Goal: Contribute content: Contribute content

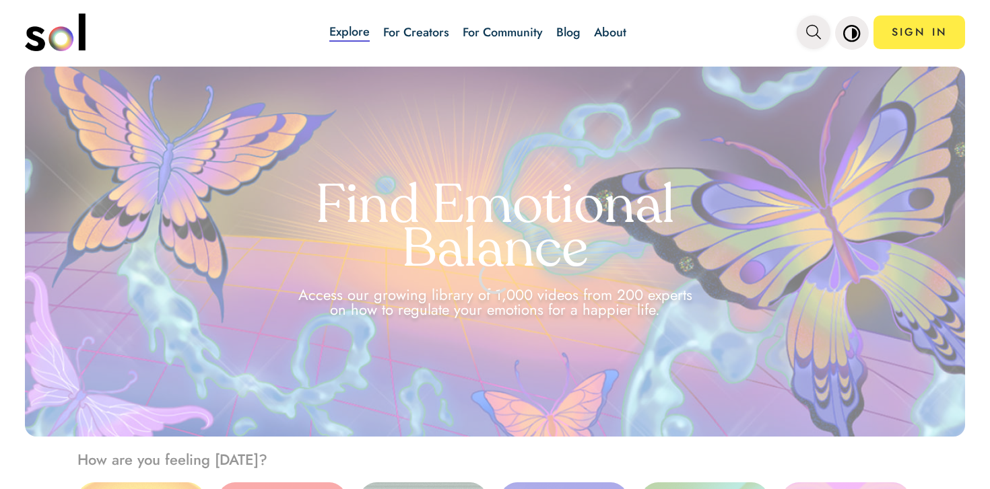
click at [816, 35] on icon "main navigation" at bounding box center [813, 32] width 15 height 15
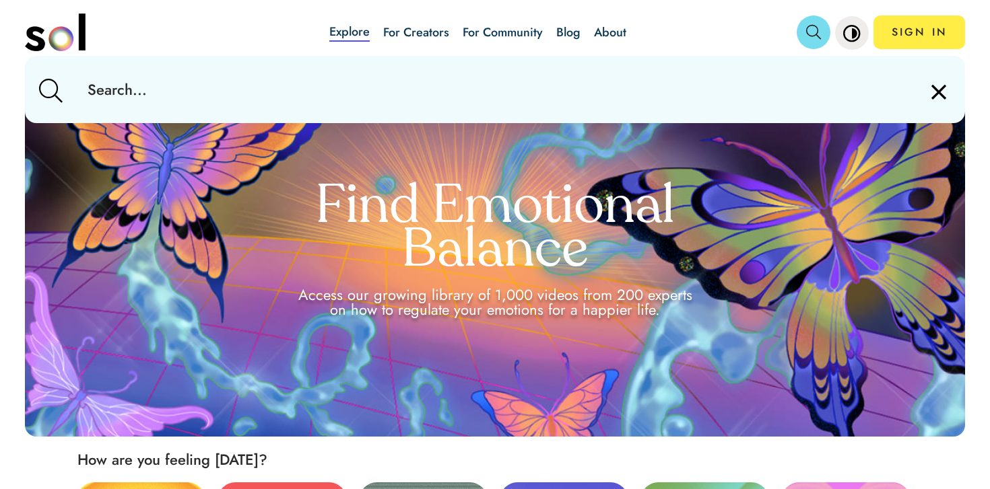
click at [772, 68] on input "text" at bounding box center [495, 89] width 836 height 67
paste input "Mindfulness"
type input "Mindfulness"
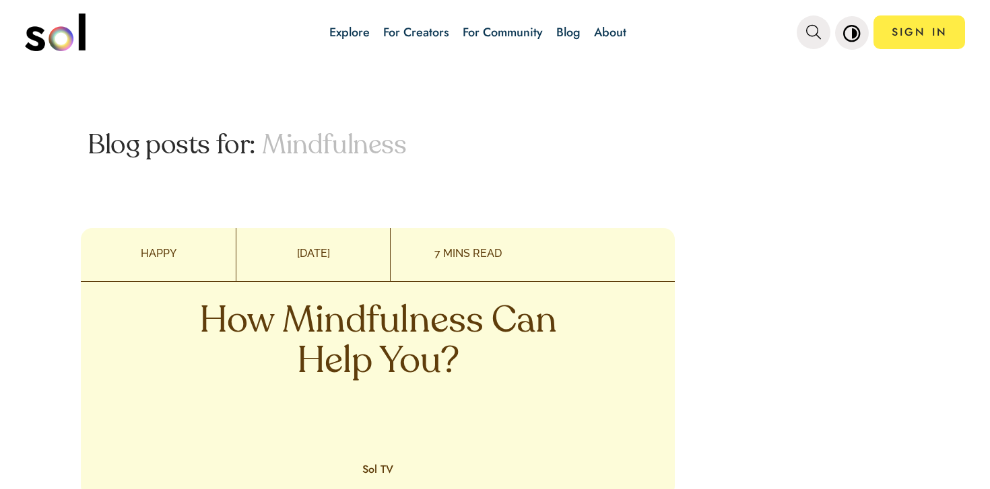
scroll to position [1408, 0]
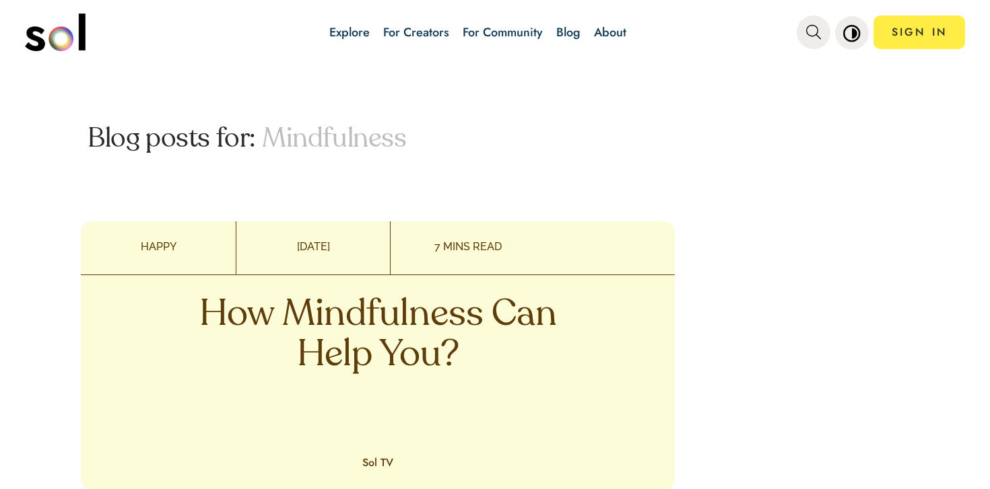
click at [268, 337] on p "How Mindfulness Can Help You?" at bounding box center [377, 336] width 397 height 81
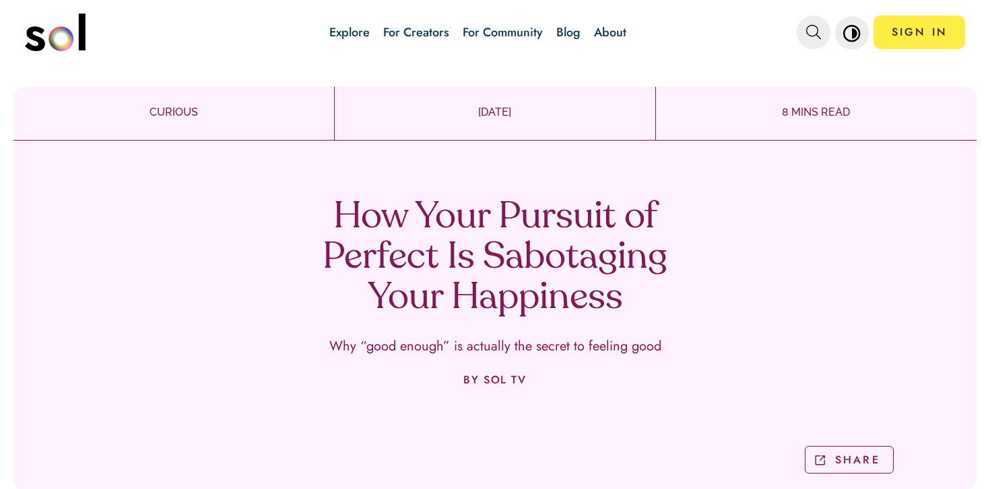
click at [535, 237] on h1 "How Your Pursuit of Perfect Is Sabotaging Your Happiness" at bounding box center [494, 258] width 397 height 121
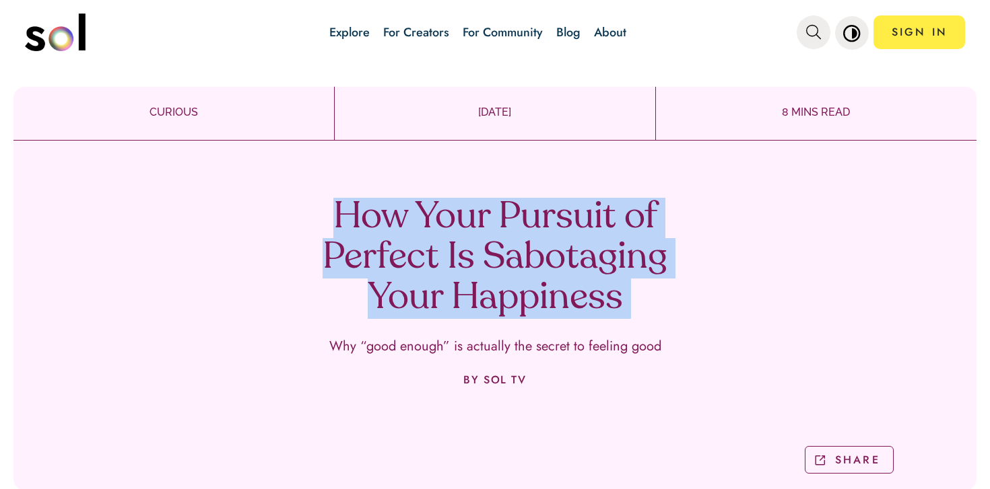
click at [535, 237] on h1 "How Your Pursuit of Perfect Is Sabotaging Your Happiness" at bounding box center [494, 258] width 397 height 121
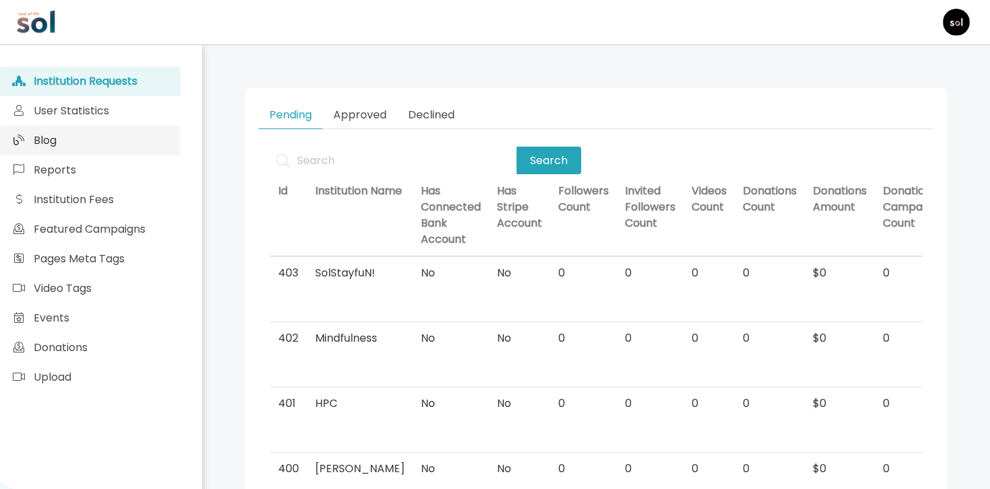
click at [139, 148] on link "Blog" at bounding box center [90, 141] width 180 height 30
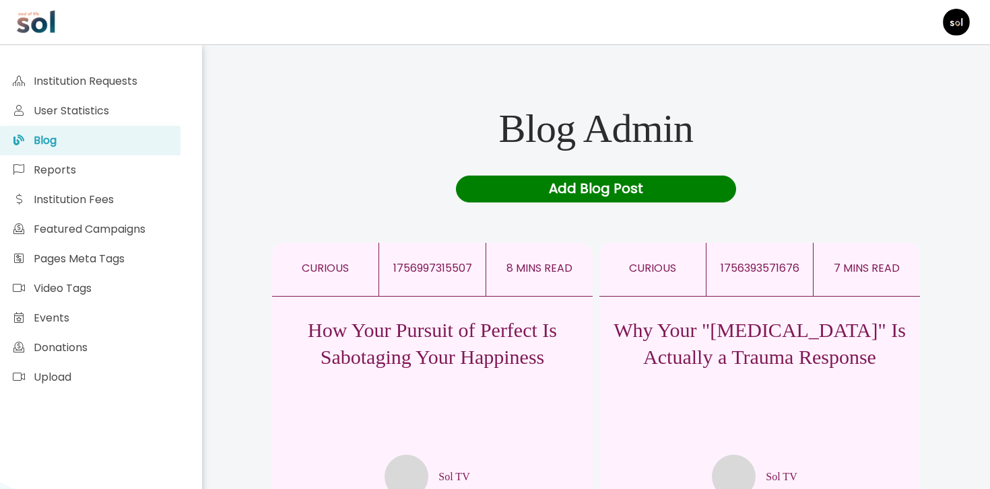
click at [607, 193] on div "Add Blog Post" at bounding box center [596, 189] width 281 height 27
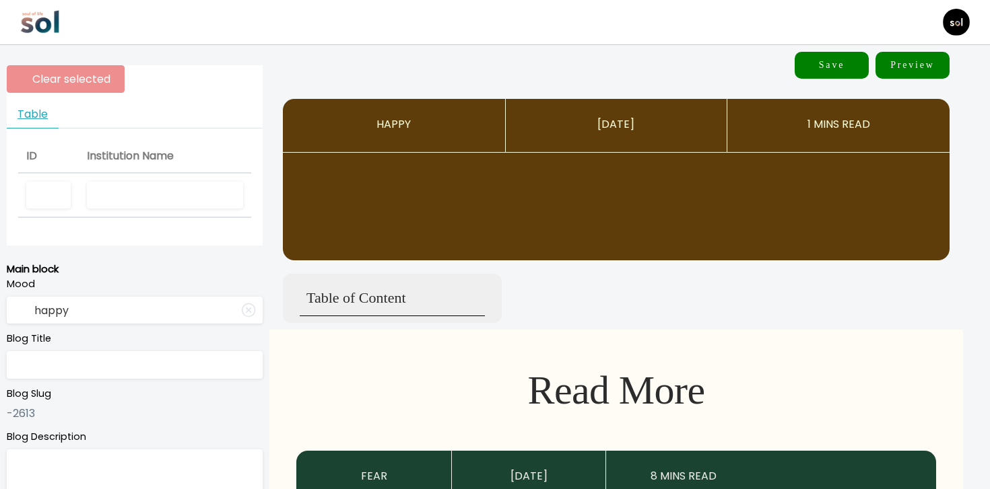
click at [189, 190] on input "text" at bounding box center [165, 196] width 156 height 28
type input "Sol TV"
click at [135, 323] on input "happy" at bounding box center [135, 311] width 256 height 28
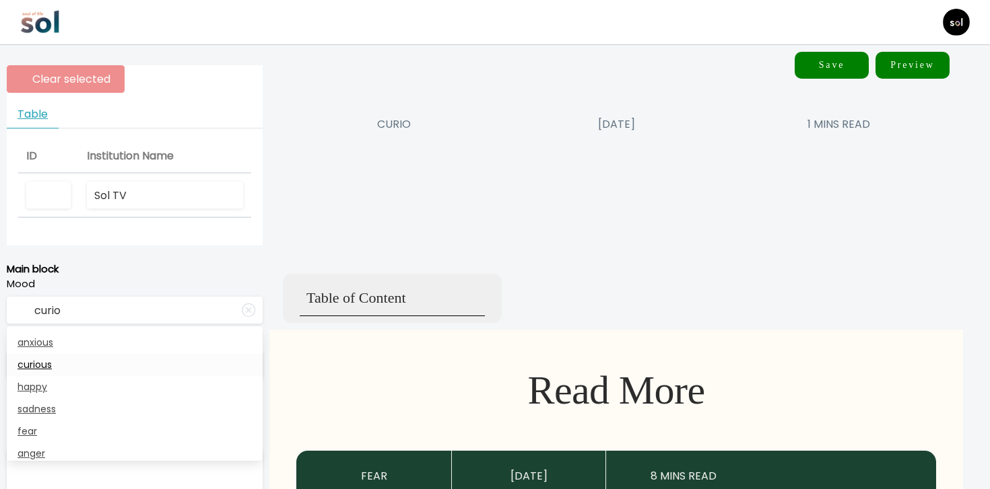
click at [77, 363] on link "curious" at bounding box center [135, 365] width 256 height 22
type input "curious"
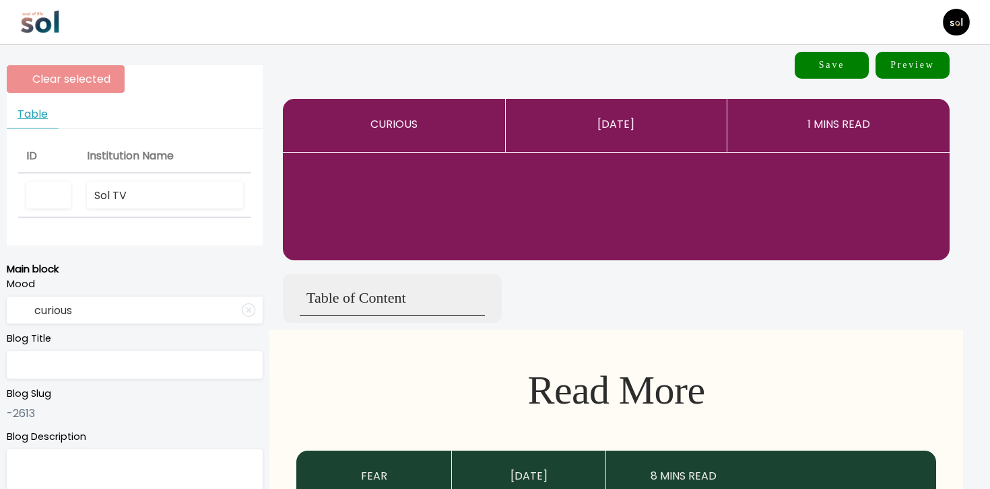
click at [84, 366] on input "text" at bounding box center [135, 365] width 256 height 28
paste input "From Perfectionist Prison to Emotional Freedom in 3 Steps"
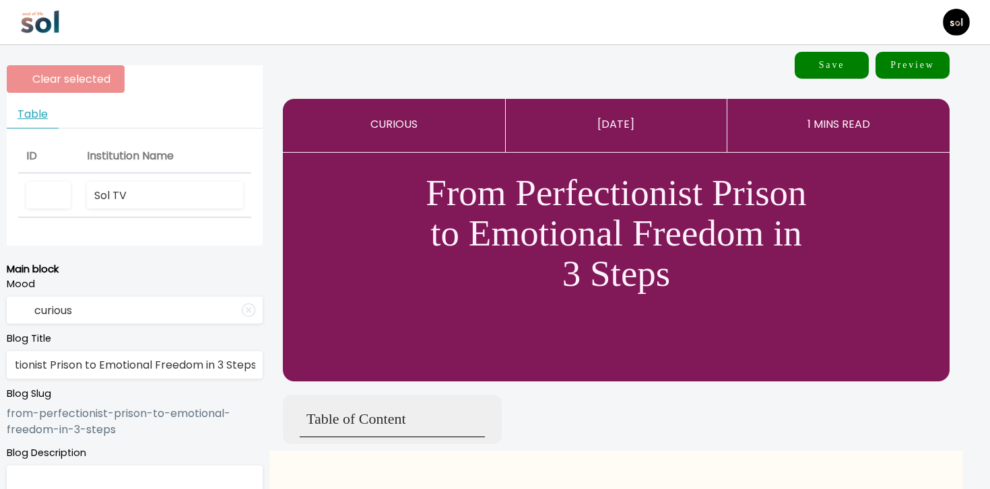
type input "From Perfectionist Prison to Emotional Freedom in 3 Steps"
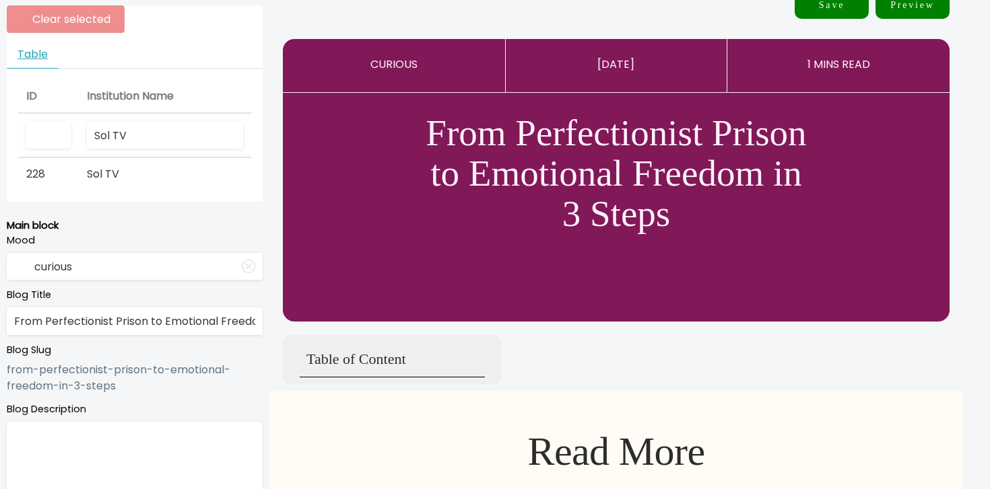
scroll to position [145, 0]
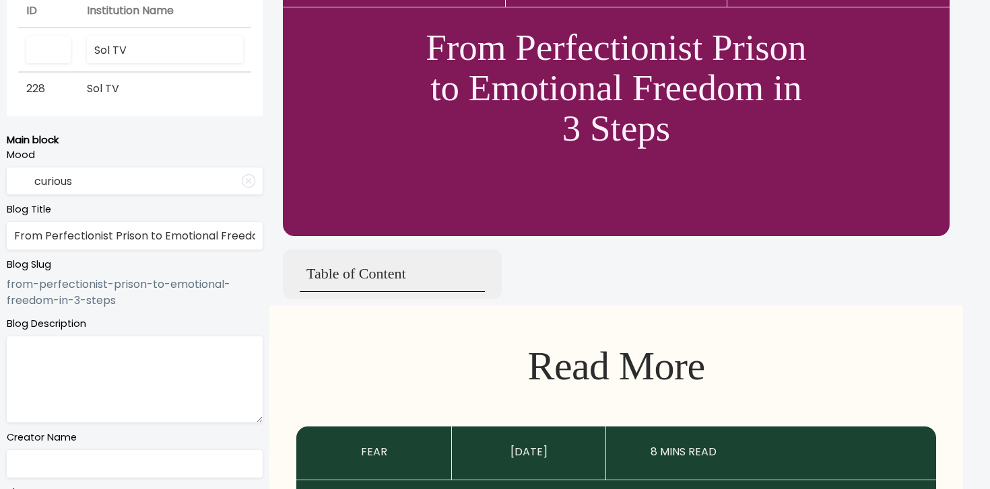
click at [161, 403] on textarea at bounding box center [135, 380] width 256 height 86
paste textarea "The real reason you can't stop overworking, over-preparing, and overthinking. (…"
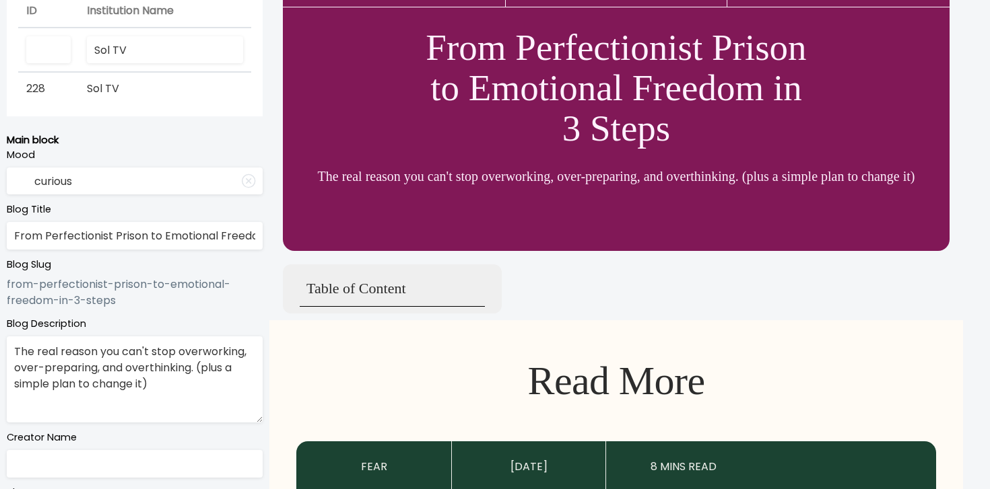
scroll to position [6, 0]
type textarea "The real reason you can't stop overworking, over-preparing, and overthinking. (…"
click at [133, 465] on input "text" at bounding box center [135, 464] width 256 height 28
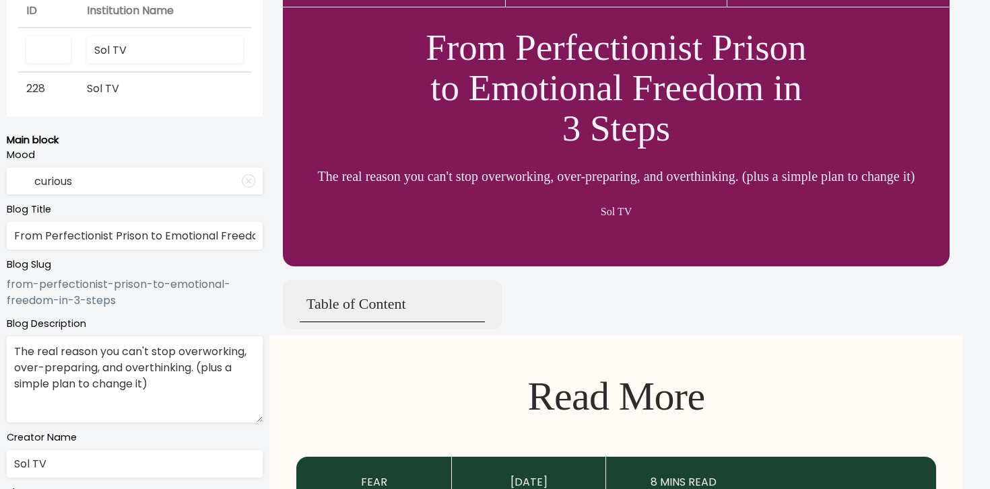
type input "Sol TV"
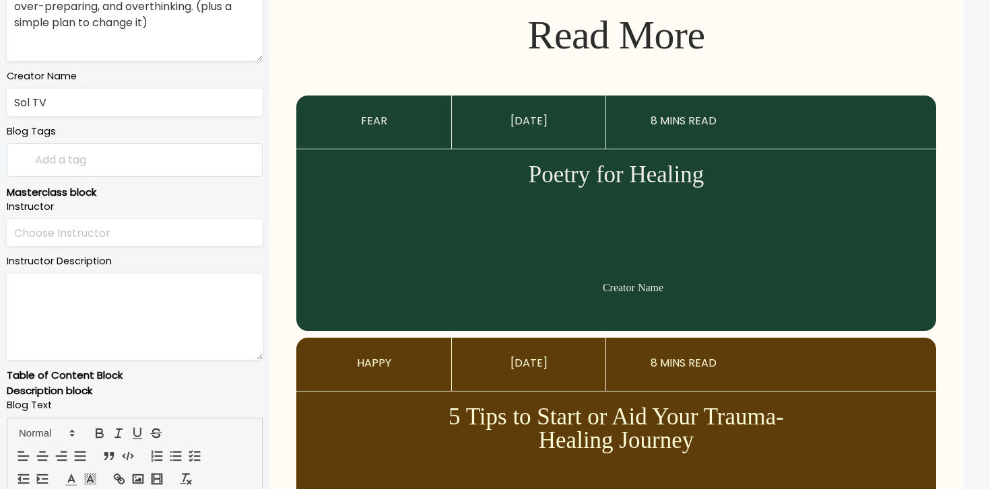
scroll to position [683, 0]
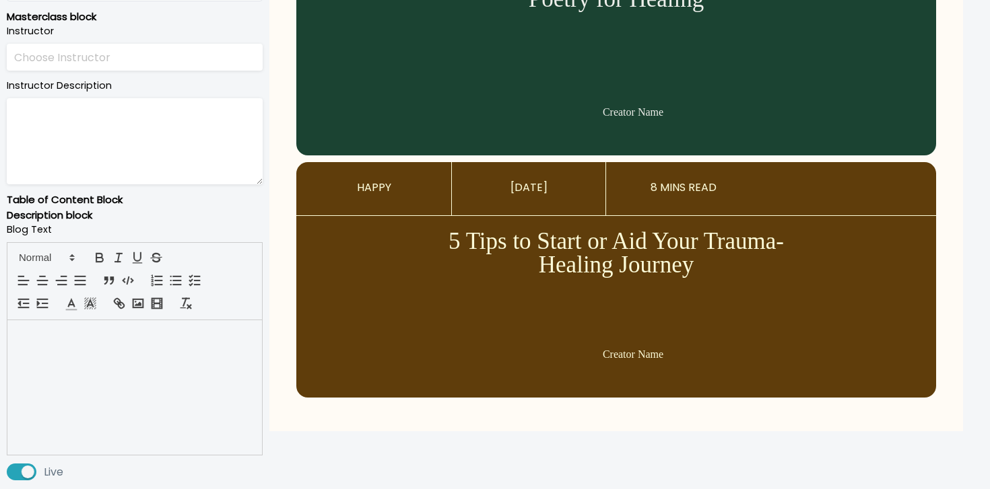
click at [145, 389] on div at bounding box center [134, 387] width 254 height 135
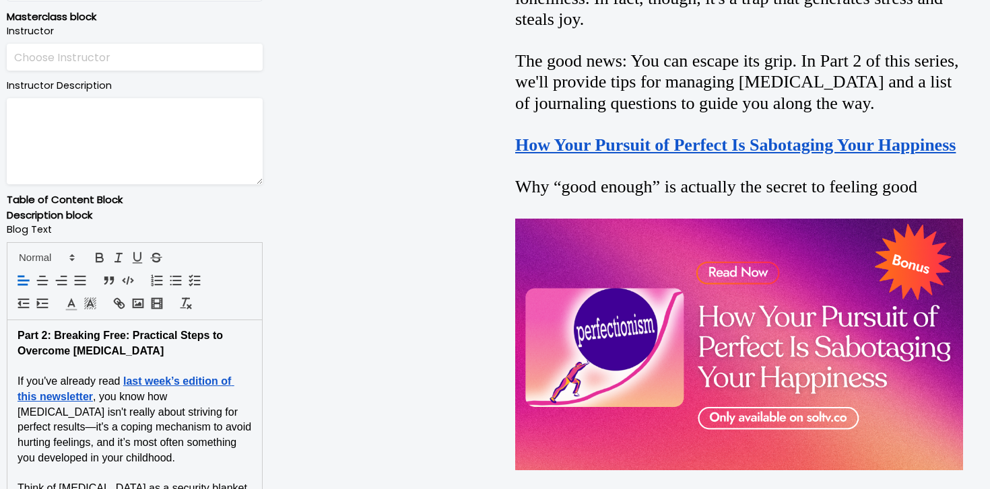
scroll to position [0, 0]
click at [134, 339] on strong "Part 2: Breaking Free: Practical Steps to Overcome Perfectionism" at bounding box center [122, 343] width 208 height 27
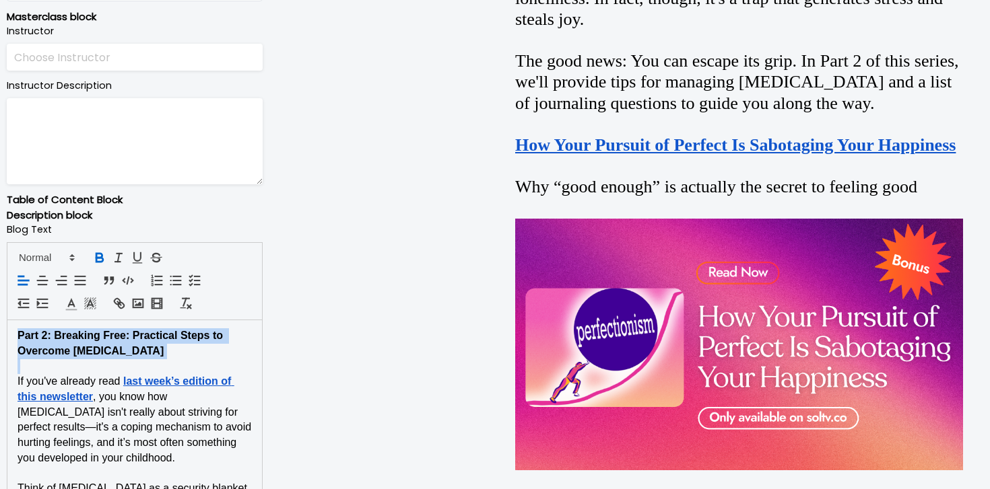
click at [134, 339] on strong "Part 2: Breaking Free: Practical Steps to Overcome Perfectionism" at bounding box center [122, 343] width 208 height 27
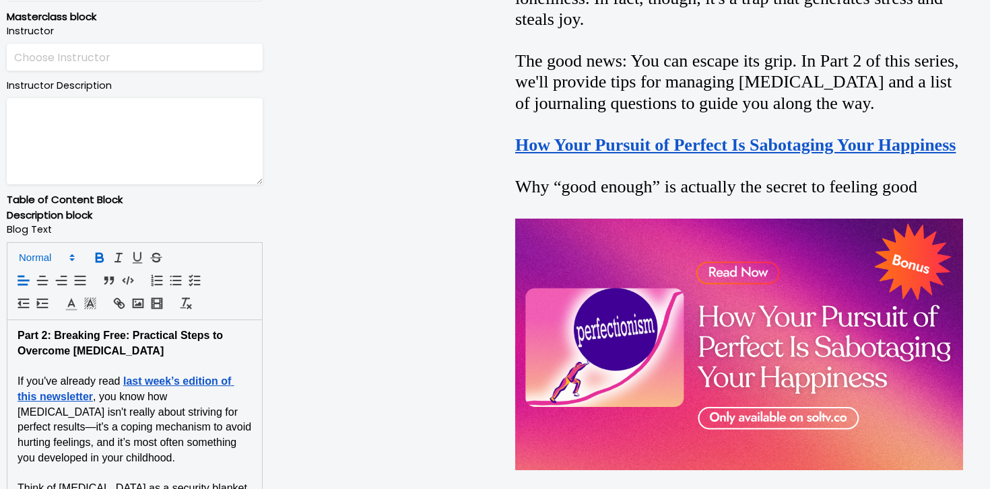
click at [53, 250] on span at bounding box center [46, 258] width 66 height 16
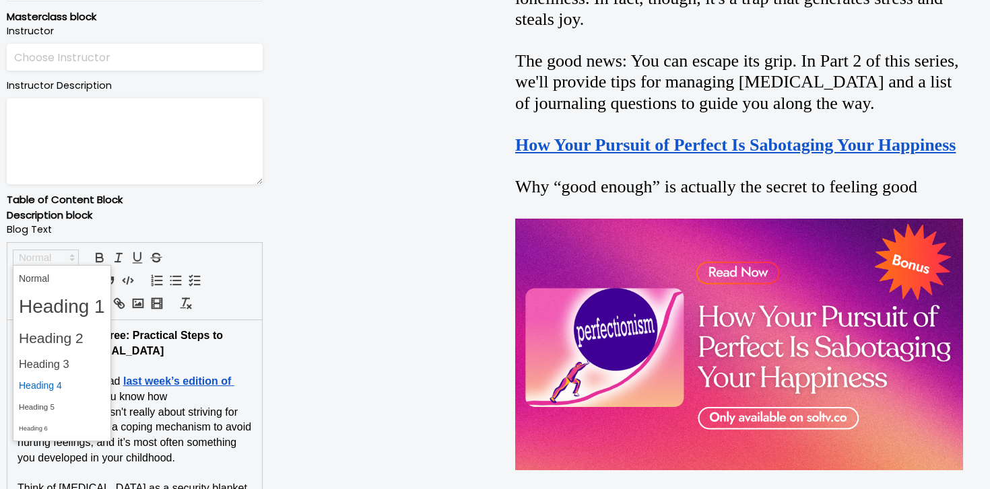
click at [68, 382] on span at bounding box center [62, 386] width 86 height 21
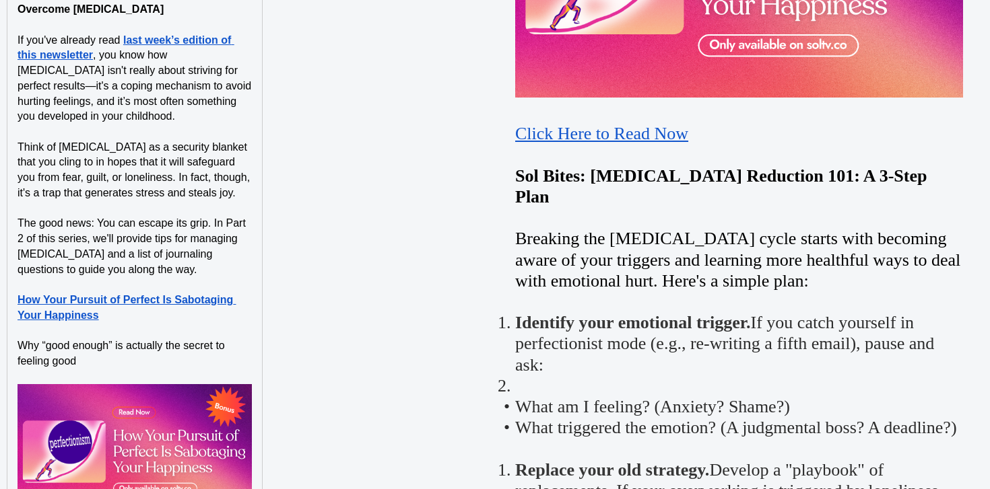
click at [89, 318] on strong "How Your Pursuit of Perfect Is Sabotaging Your Happiness" at bounding box center [127, 307] width 219 height 27
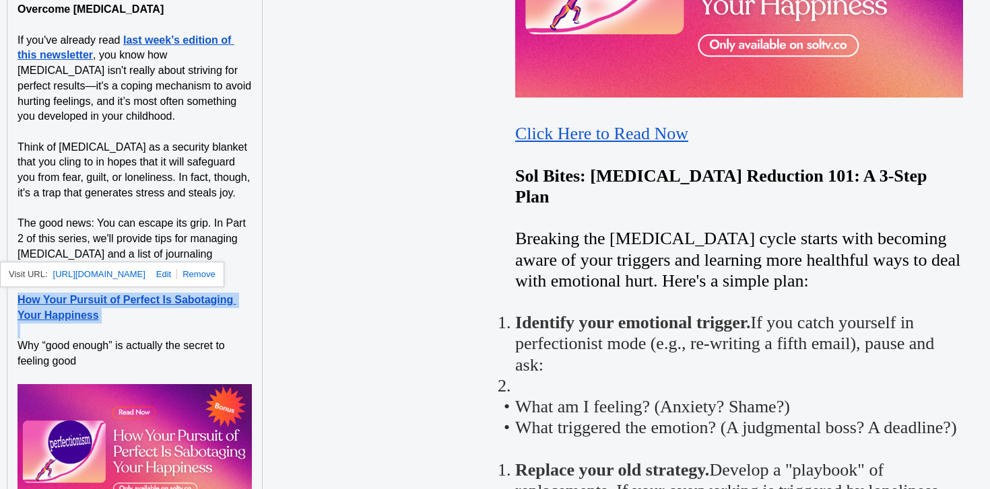
click at [89, 318] on strong "How Your Pursuit of Perfect Is Sabotaging Your Happiness" at bounding box center [127, 307] width 219 height 27
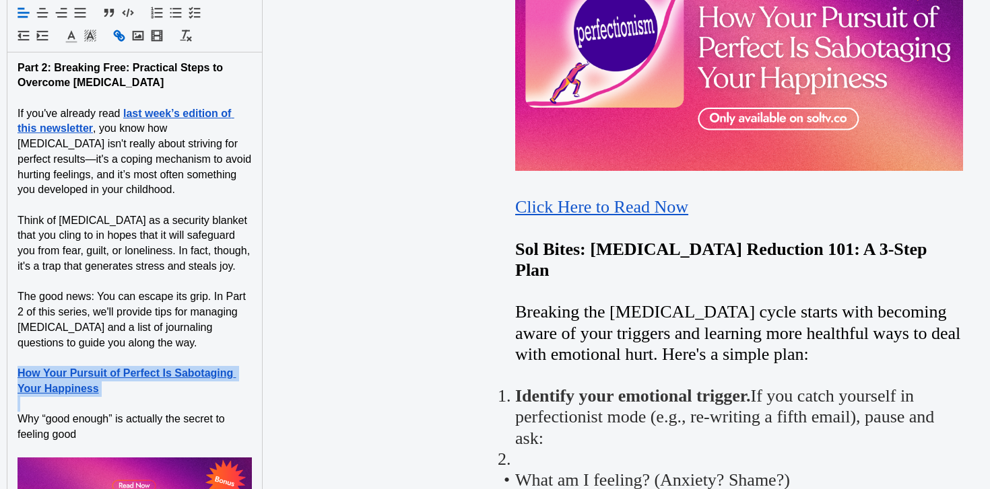
scroll to position [900, 0]
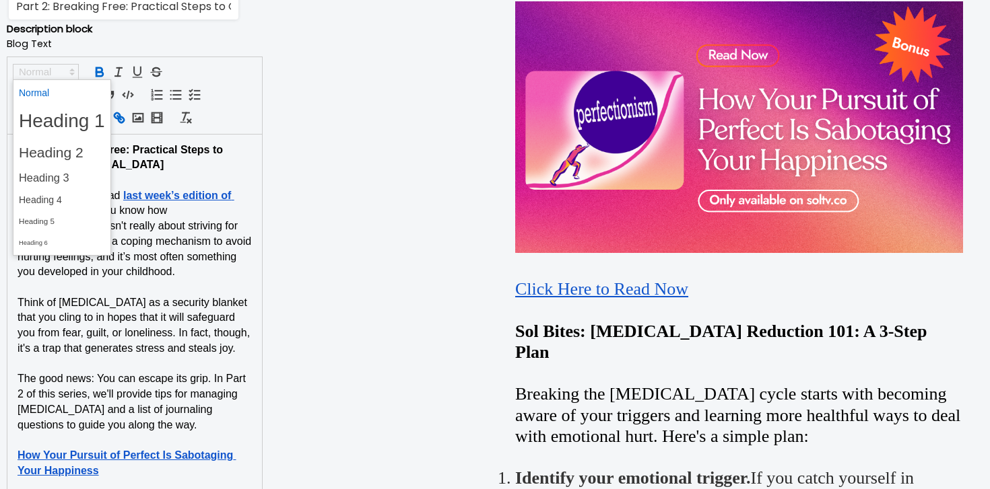
click at [57, 68] on span at bounding box center [46, 72] width 66 height 16
click at [60, 197] on span at bounding box center [62, 200] width 86 height 21
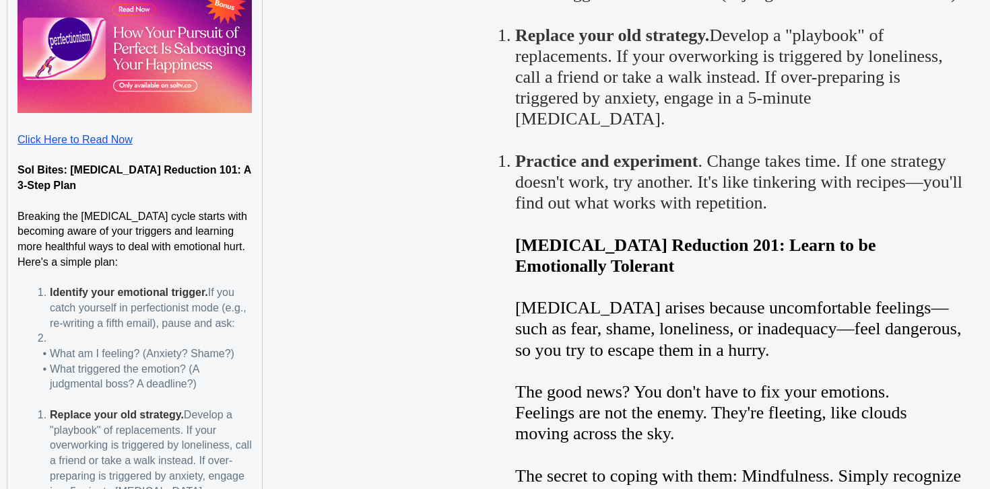
scroll to position [1530, 0]
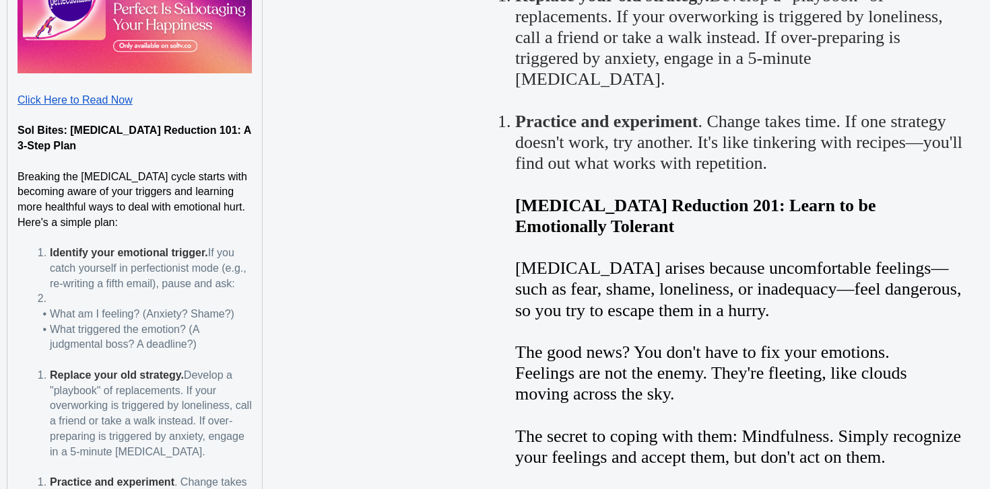
click at [74, 142] on p "Sol Bites: Perfectionism Reduction 101: A 3-Step Plan" at bounding box center [135, 138] width 234 height 30
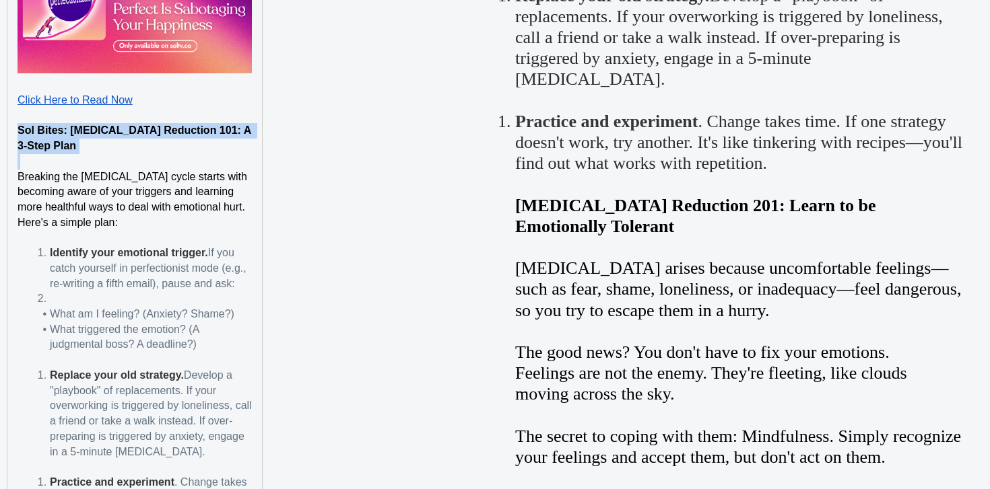
click at [74, 142] on p "Sol Bites: Perfectionism Reduction 101: A 3-Step Plan" at bounding box center [135, 138] width 234 height 30
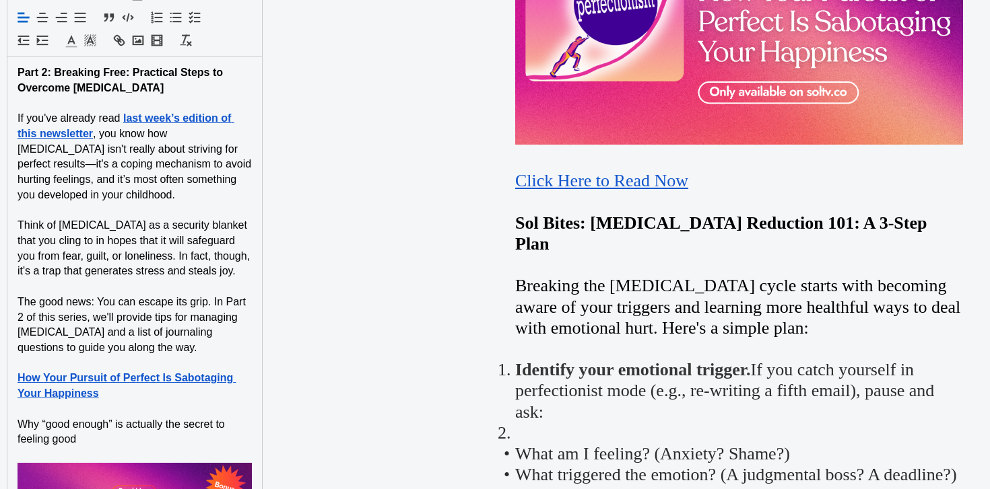
scroll to position [1002, 0]
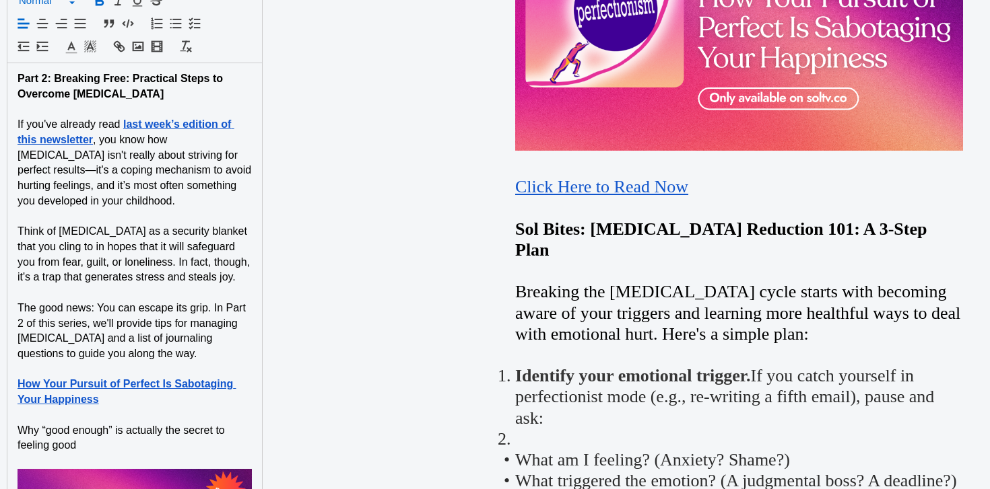
click at [64, 5] on span at bounding box center [46, 1] width 66 height 16
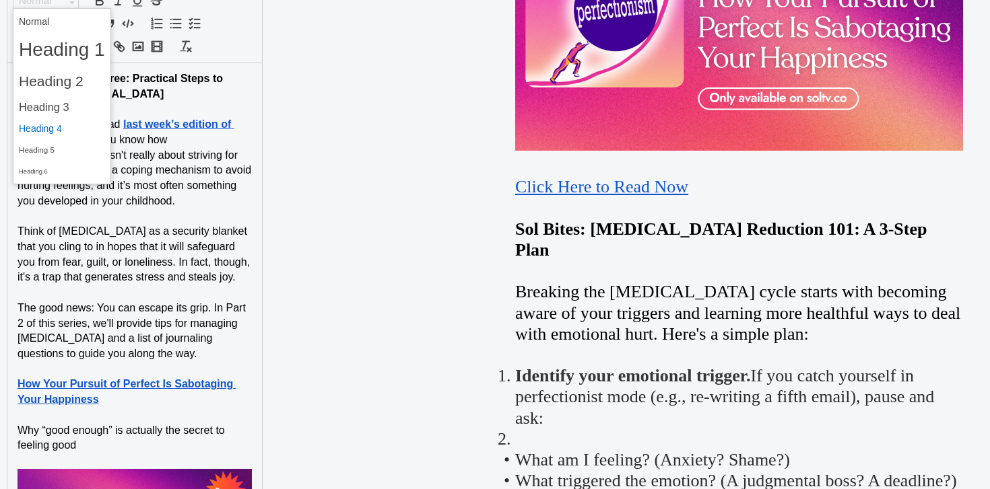
click at [61, 127] on span at bounding box center [62, 128] width 86 height 21
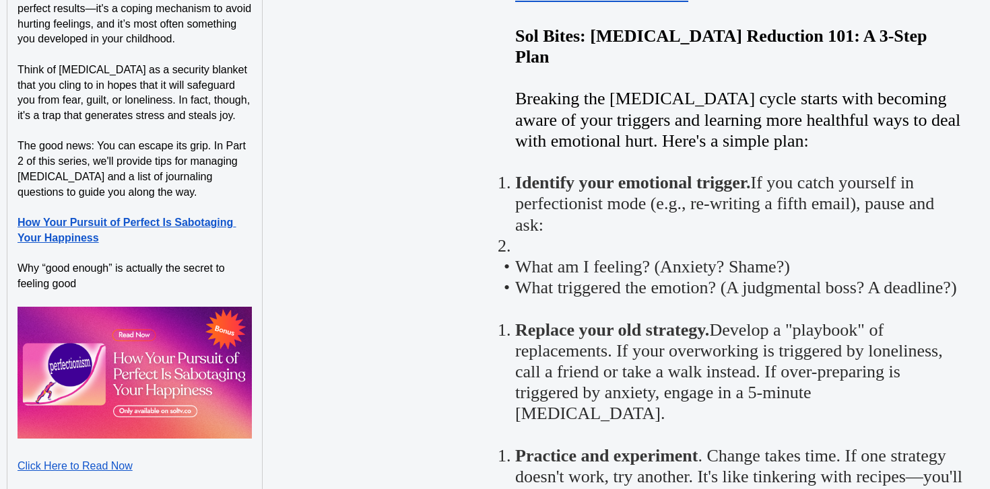
scroll to position [1450, 0]
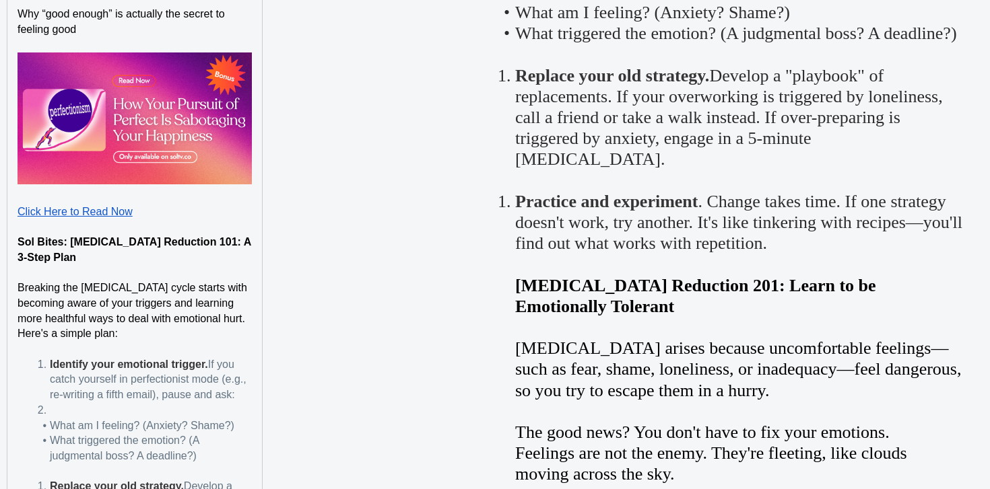
click at [55, 223] on p at bounding box center [135, 226] width 234 height 15
click at [55, 217] on p "Click Here to Read Now" at bounding box center [135, 212] width 234 height 15
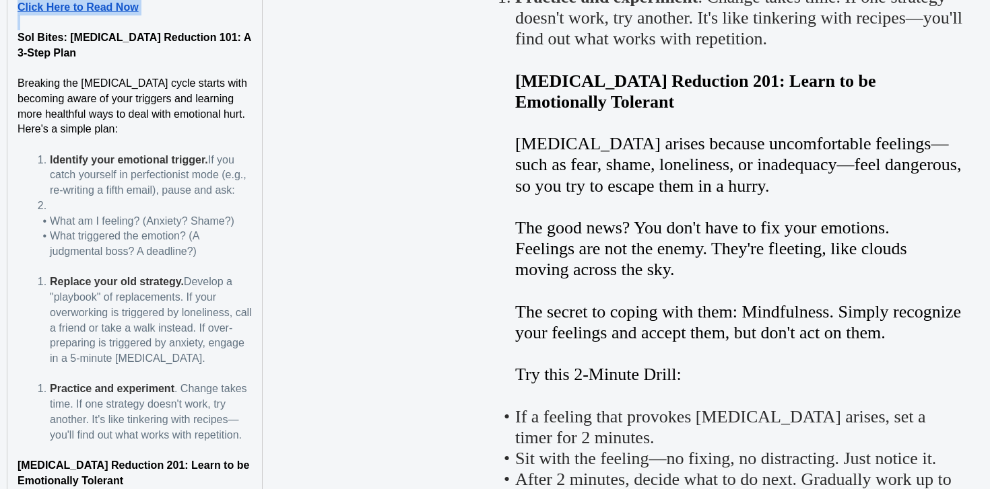
scroll to position [1707, 0]
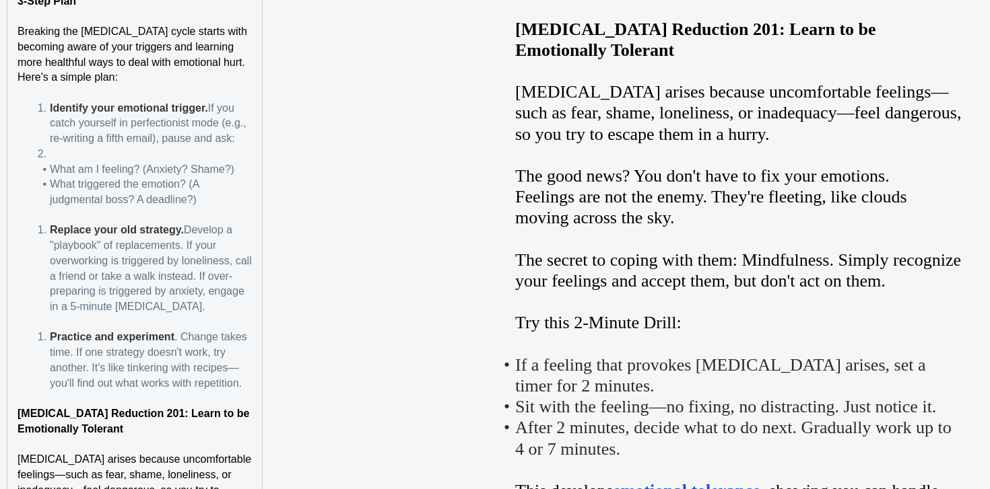
click at [50, 151] on li at bounding box center [143, 154] width 218 height 15
click at [44, 232] on li "Replace your old strategy. Develop a "playbook" of replacements. If your overwo…" at bounding box center [143, 269] width 218 height 92
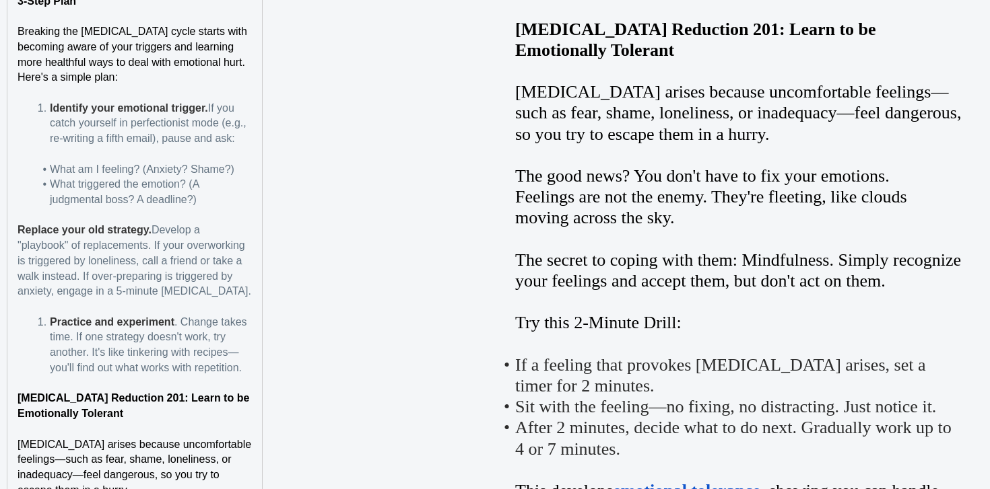
click at [50, 109] on strong "Identify your emotional trigger." at bounding box center [129, 107] width 158 height 11
click at [51, 328] on strong "Practice and experiment" at bounding box center [112, 321] width 125 height 11
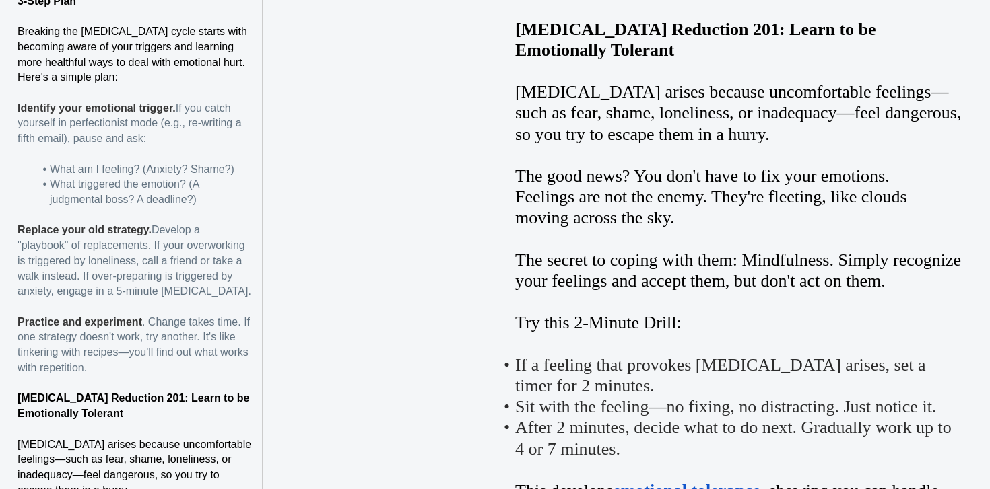
scroll to position [1907, 0]
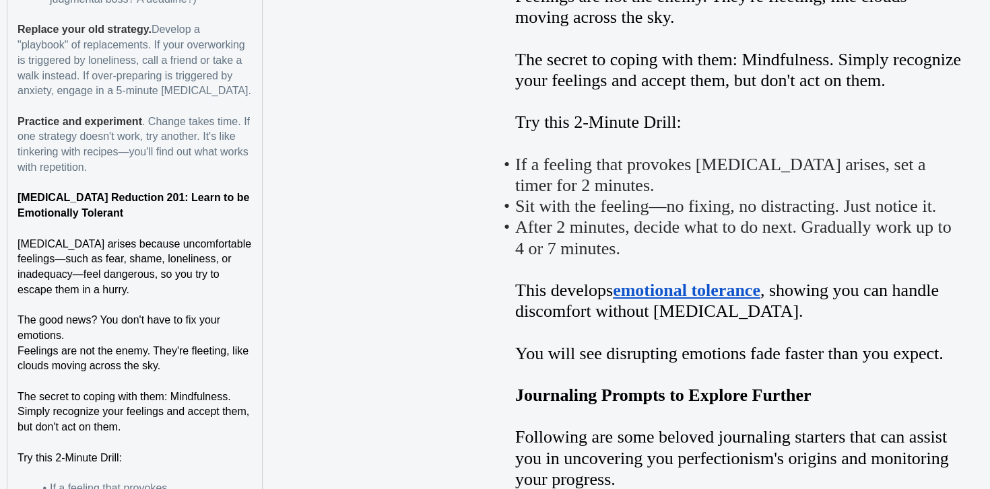
click at [107, 219] on strong "Perfectionism Reduction 201: Learn to be Emotionally Tolerant" at bounding box center [135, 205] width 235 height 27
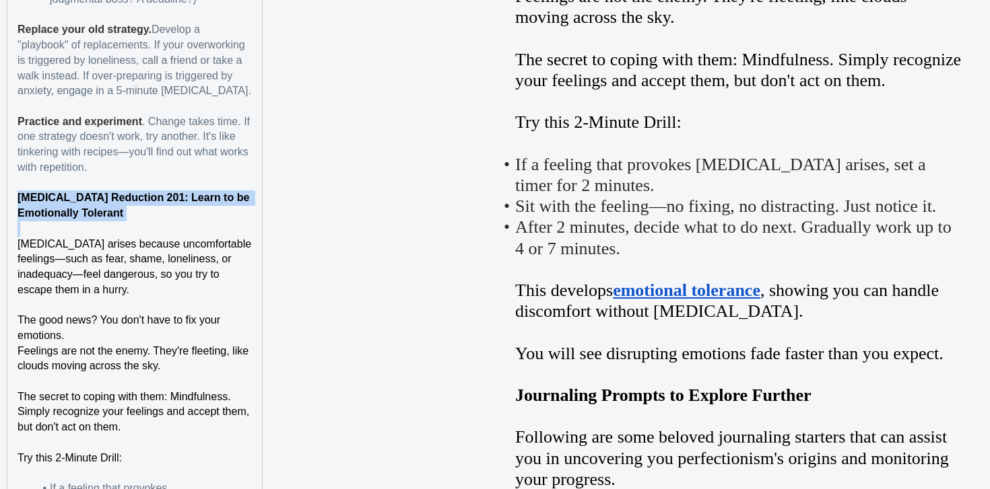
click at [107, 219] on strong "Perfectionism Reduction 201: Learn to be Emotionally Tolerant" at bounding box center [135, 205] width 235 height 27
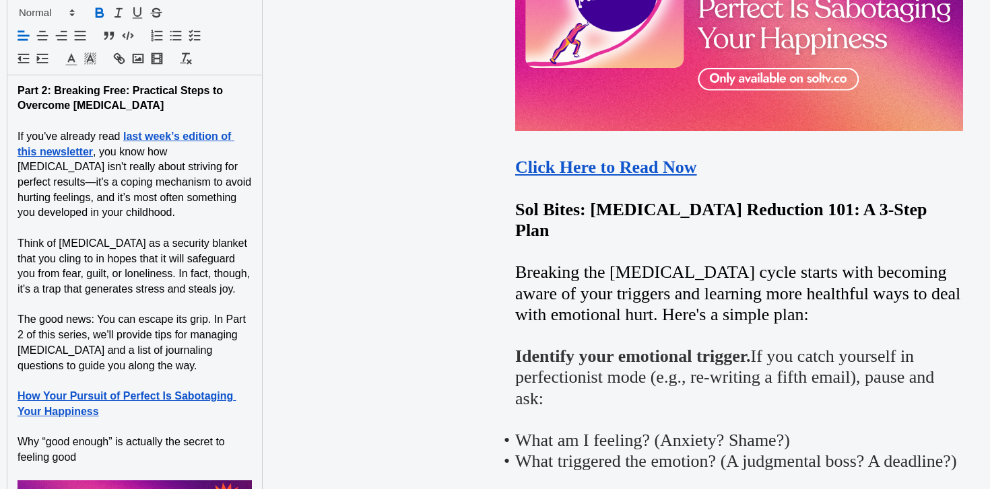
scroll to position [983, 0]
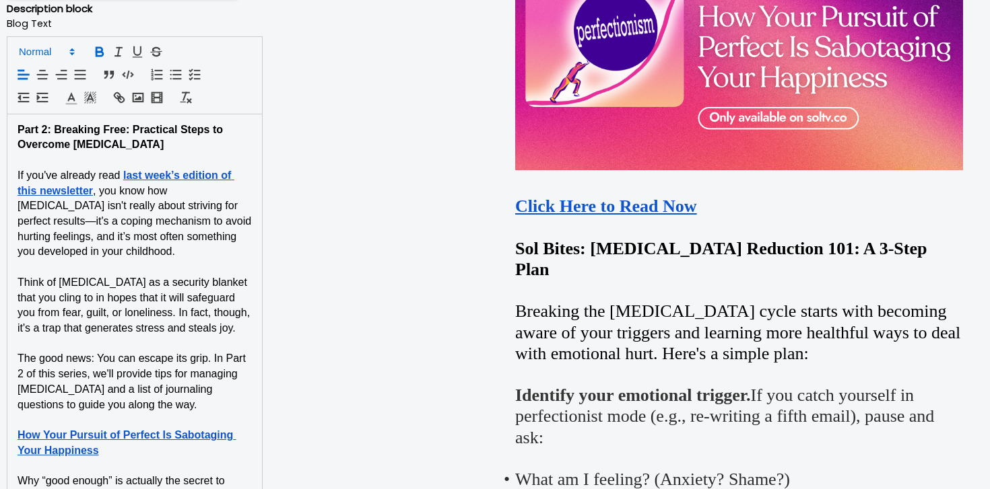
click at [72, 46] on icon at bounding box center [72, 52] width 12 height 12
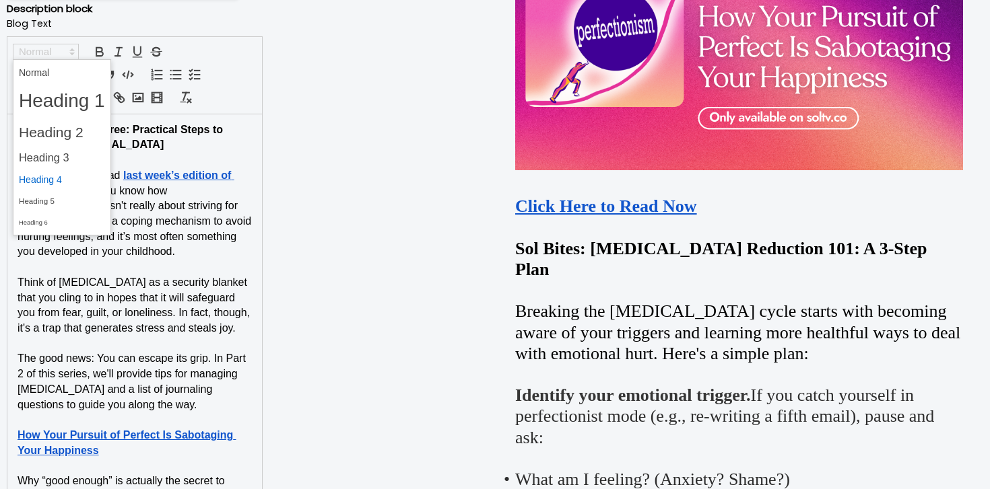
click at [79, 180] on span at bounding box center [62, 180] width 86 height 21
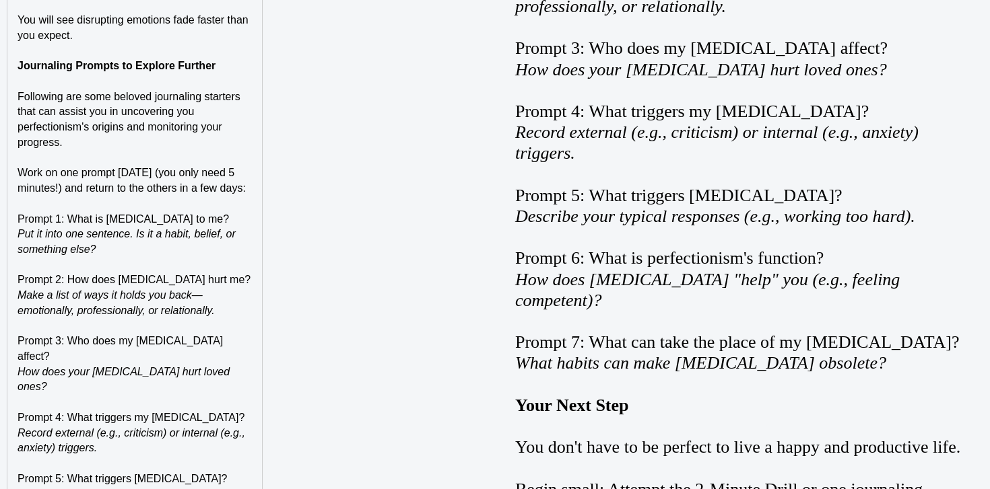
scroll to position [2624, 0]
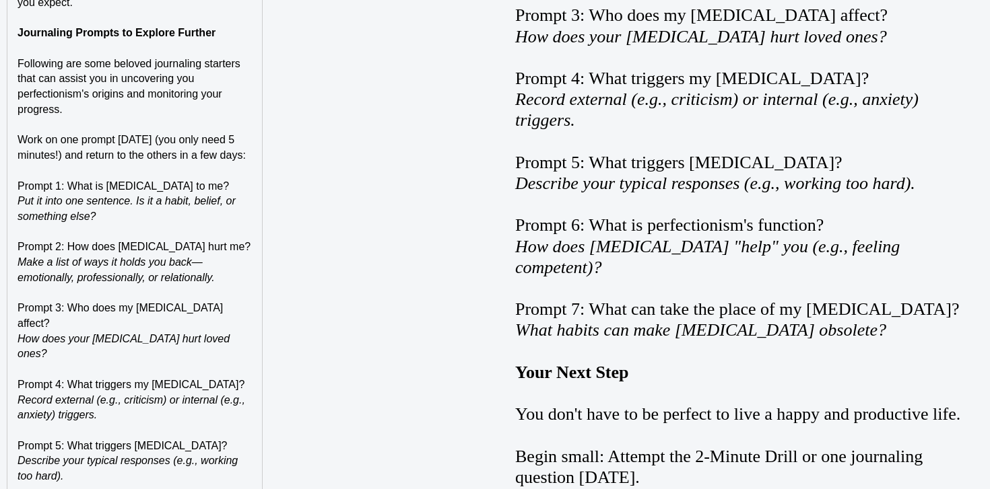
click at [108, 27] on strong "Journaling Prompts to Explore Further" at bounding box center [117, 32] width 198 height 11
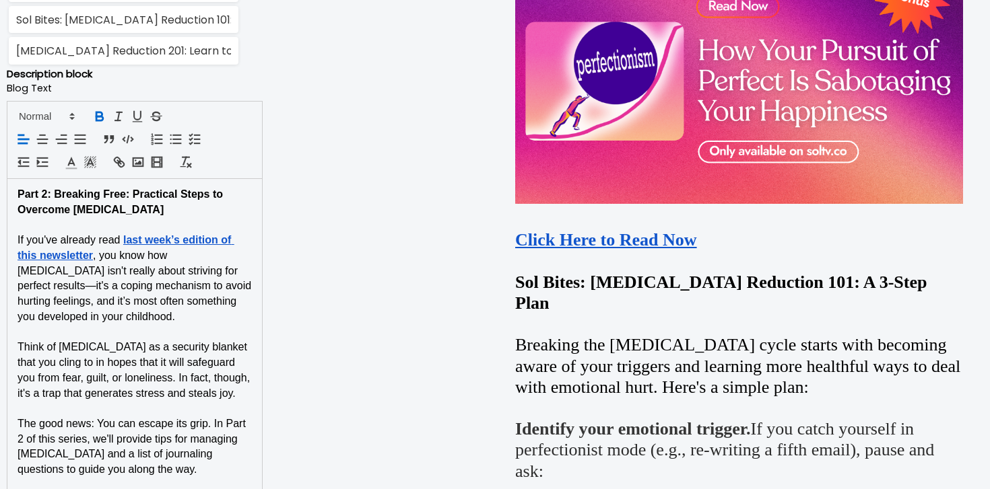
scroll to position [920, 0]
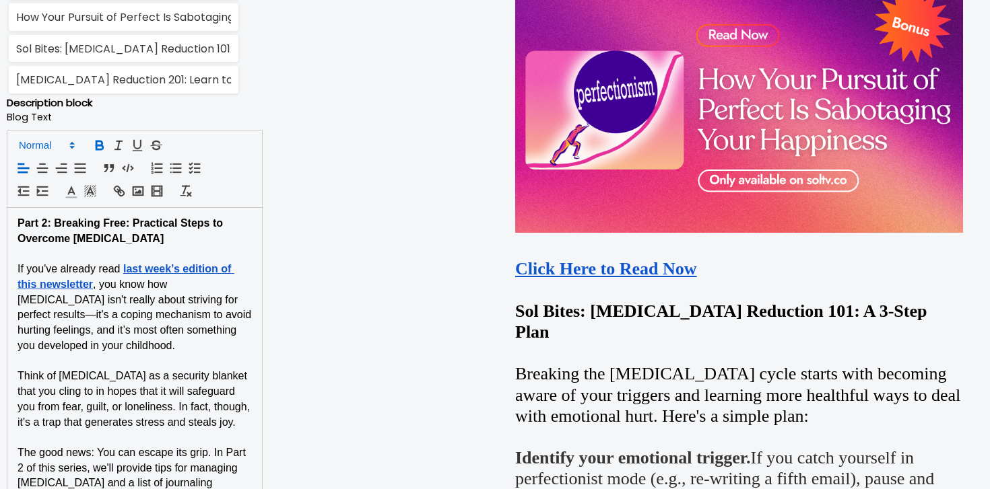
click at [63, 146] on span at bounding box center [46, 145] width 66 height 16
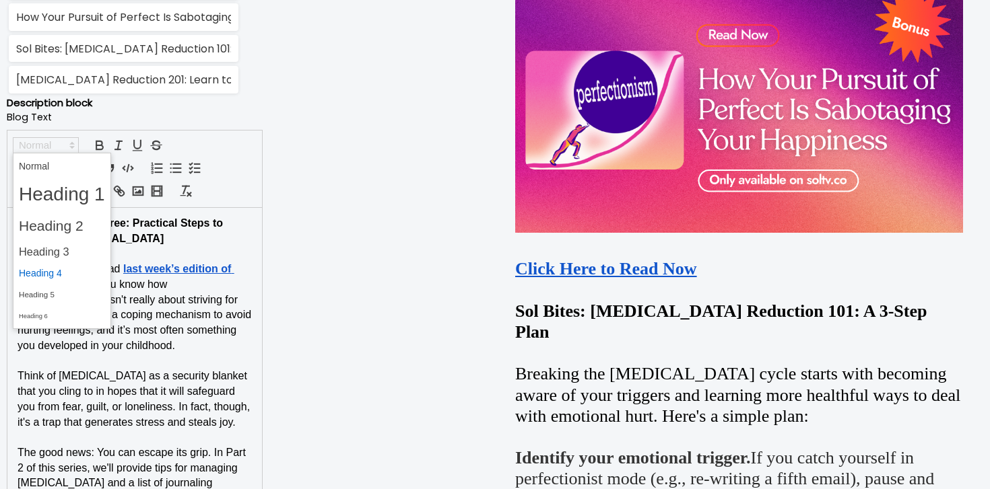
click at [71, 271] on span at bounding box center [62, 273] width 86 height 21
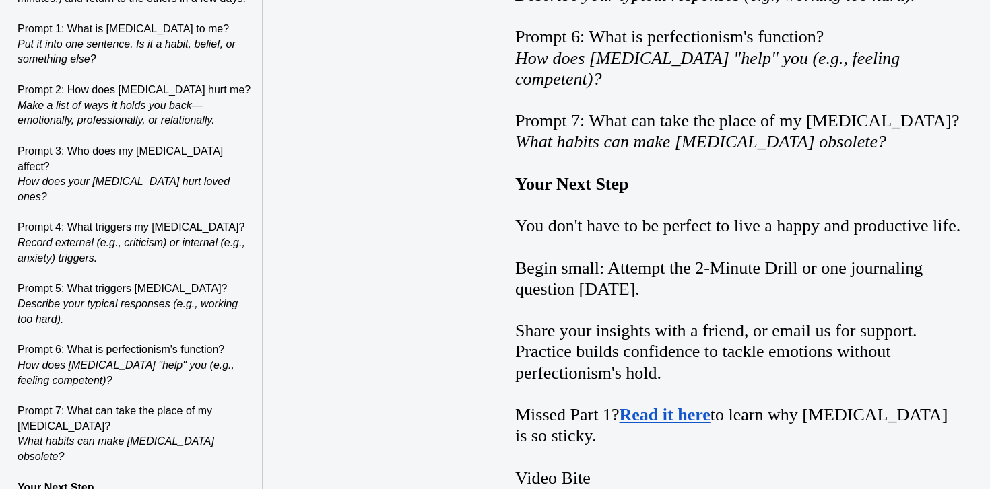
scroll to position [2923, 0]
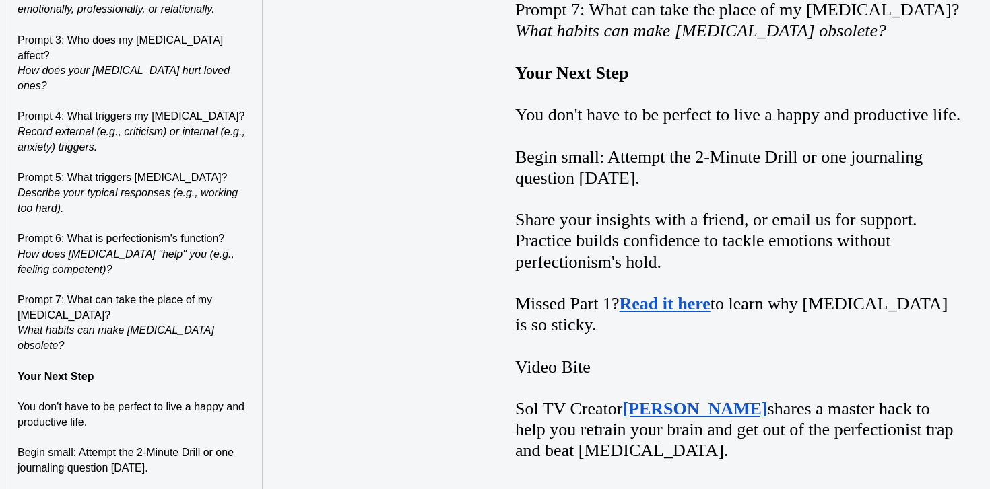
click at [60, 384] on p at bounding box center [135, 391] width 234 height 15
click at [60, 371] on strong "Your Next Step" at bounding box center [56, 376] width 77 height 11
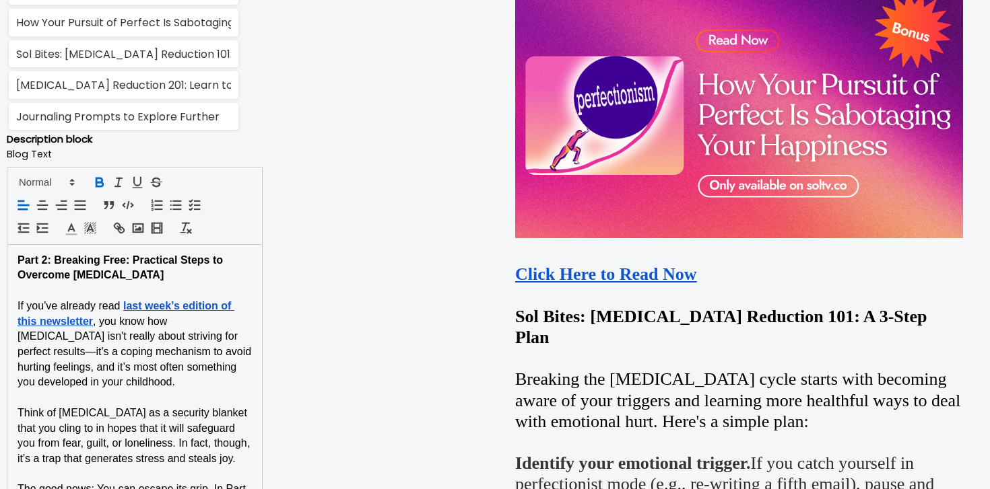
scroll to position [898, 0]
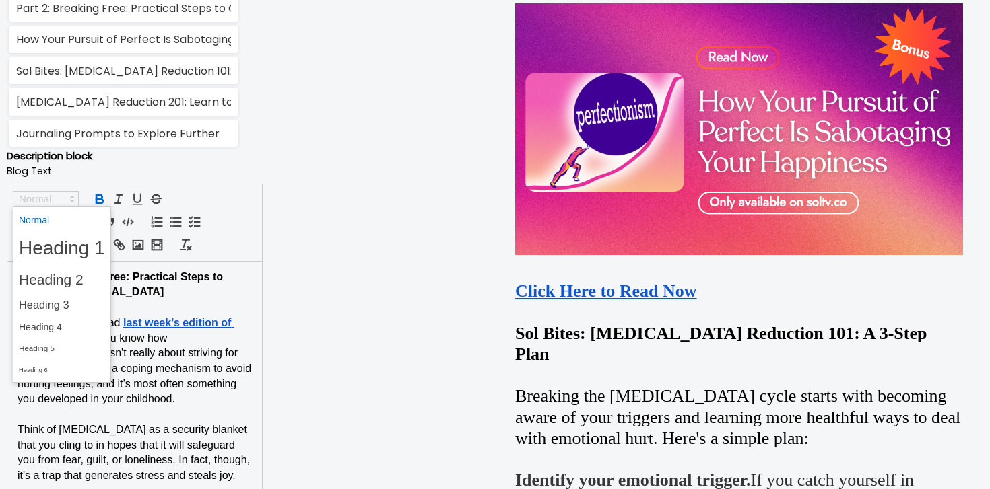
click at [51, 205] on span at bounding box center [46, 199] width 66 height 16
click at [51, 324] on span at bounding box center [62, 327] width 86 height 21
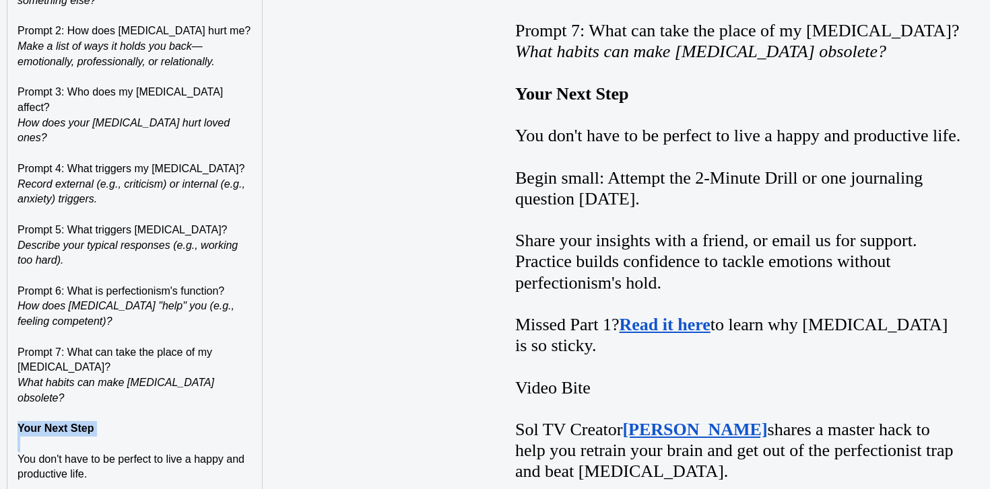
scroll to position [2936, 0]
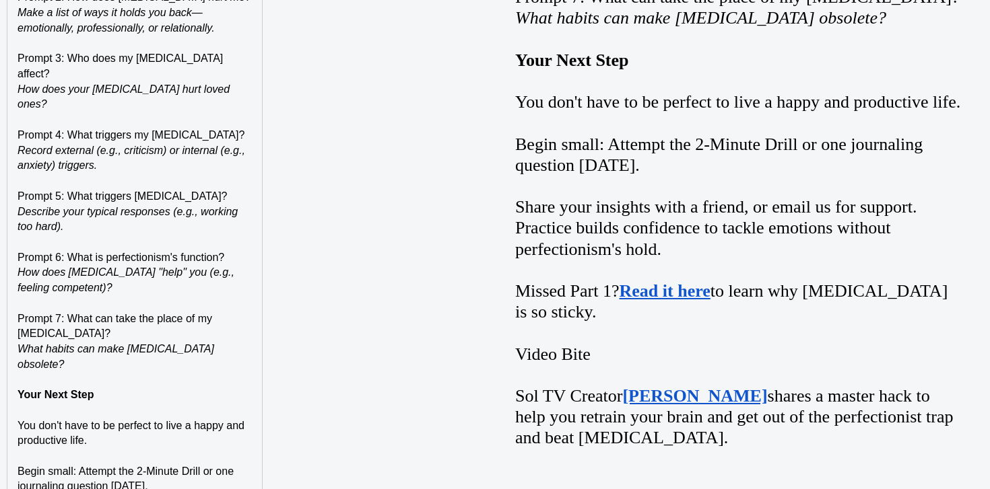
click at [107, 342] on p "What habits can make perfectionism obsolete?" at bounding box center [135, 357] width 234 height 30
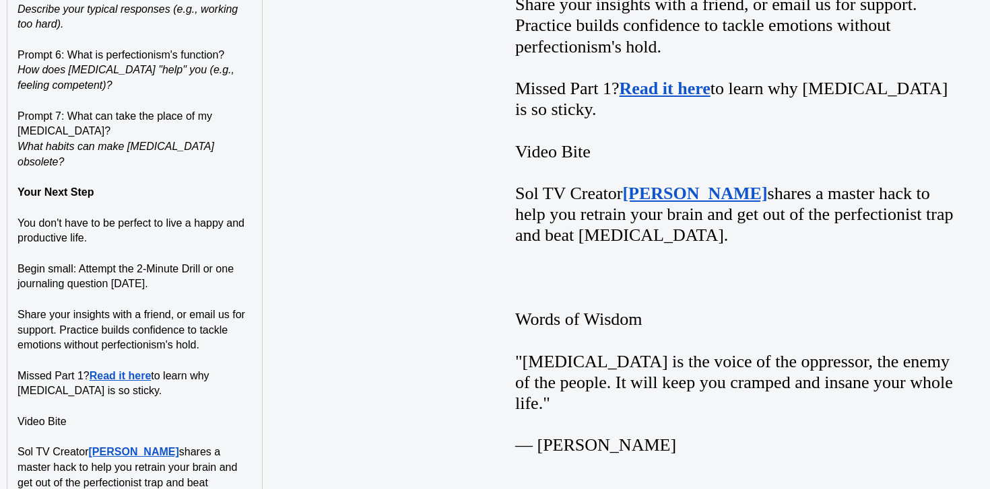
scroll to position [3159, 0]
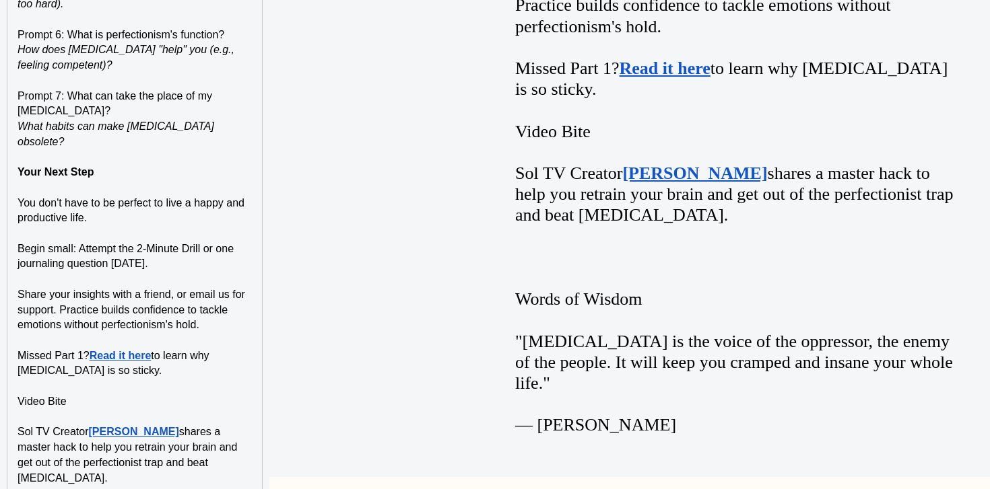
click at [59, 396] on span "Video Bite" at bounding box center [42, 401] width 49 height 11
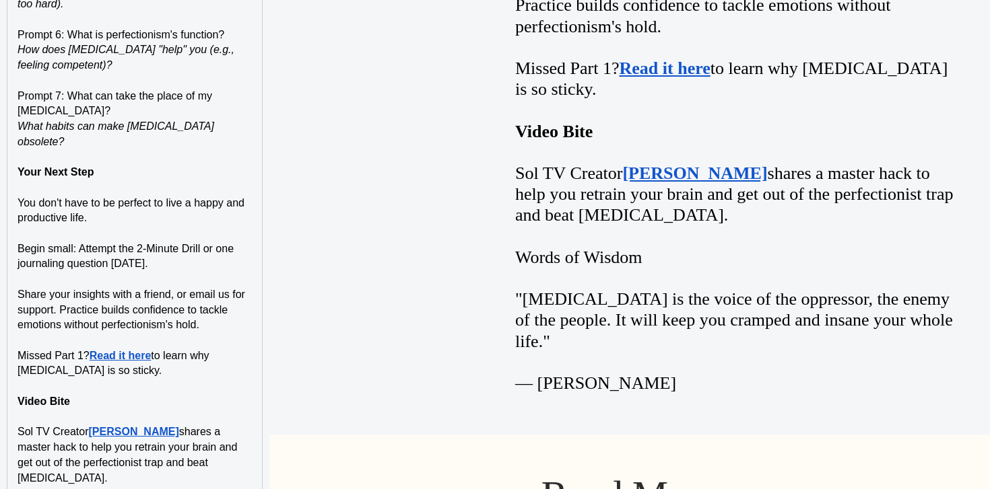
click at [128, 425] on p "Sol TV Creator Greg Carruthers shares a master hack to help you retrain your br…" at bounding box center [135, 455] width 234 height 61
click at [130, 426] on strong "[PERSON_NAME]" at bounding box center [134, 431] width 90 height 11
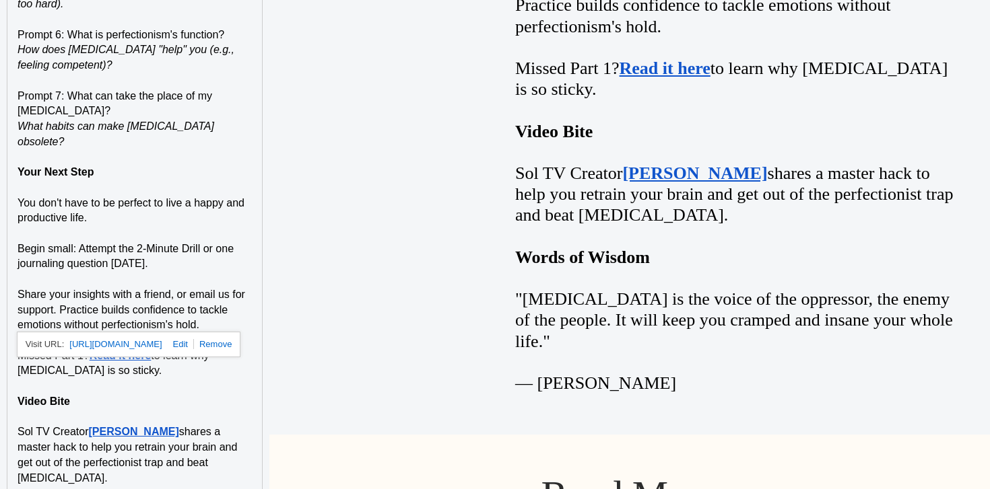
click at [187, 345] on link at bounding box center [178, 344] width 32 height 10
type input "https://soltv.co/watch/1250"
click at [118, 425] on p "Sol TV Creator Greg Carruthers shares a master hack to help you retrain your br…" at bounding box center [135, 455] width 234 height 61
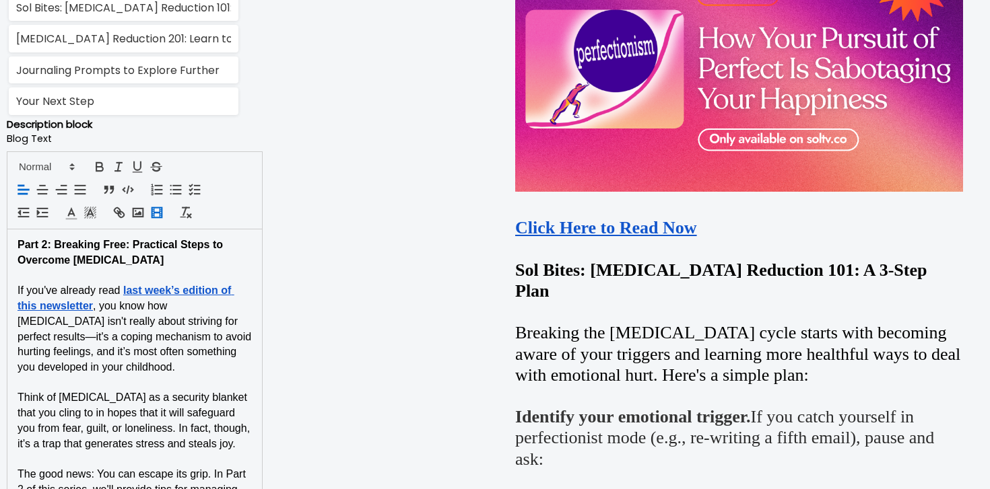
click at [158, 210] on icon "button" at bounding box center [156, 212] width 15 height 15
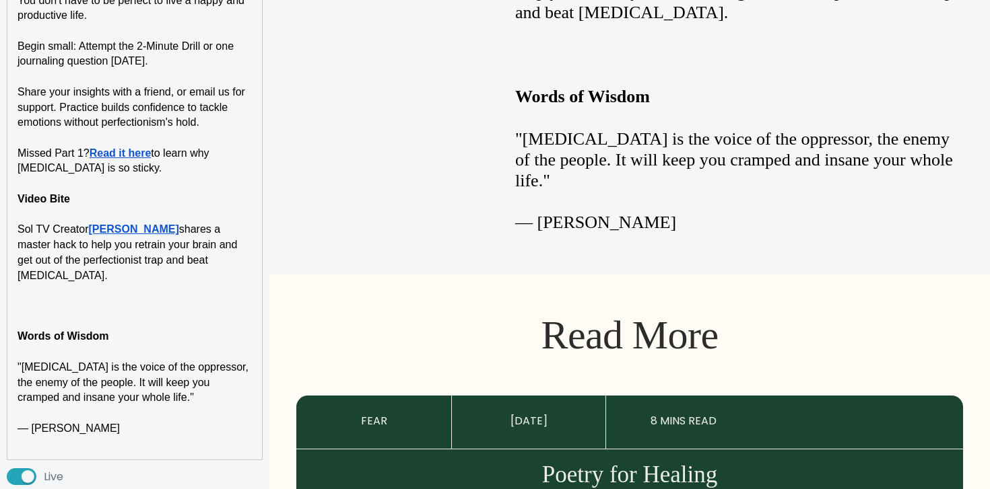
paste input "https://soltv.co/watch/1250"
click at [151, 222] on input "https://soltv.co/watch/1250" at bounding box center [118, 219] width 114 height 18
type input "https://soltv.co/watch/embed/1250"
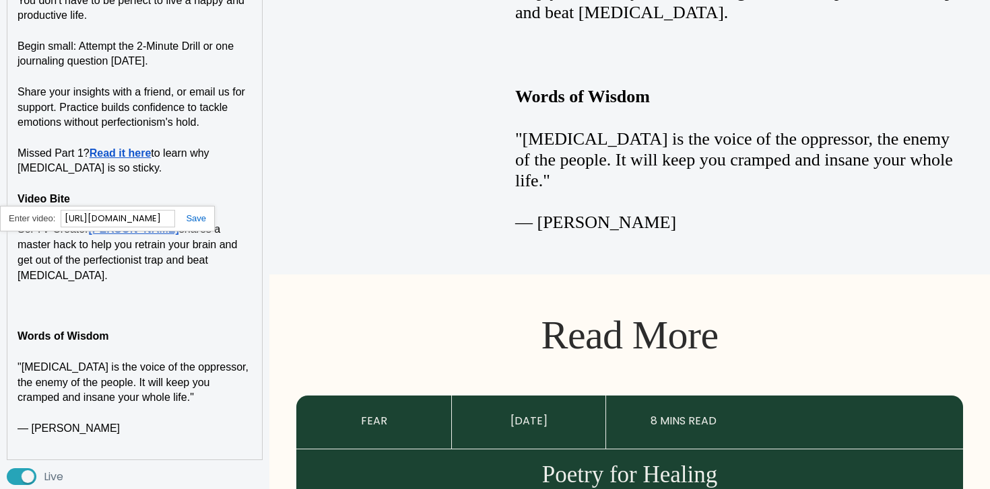
click at [194, 217] on link at bounding box center [190, 218] width 31 height 10
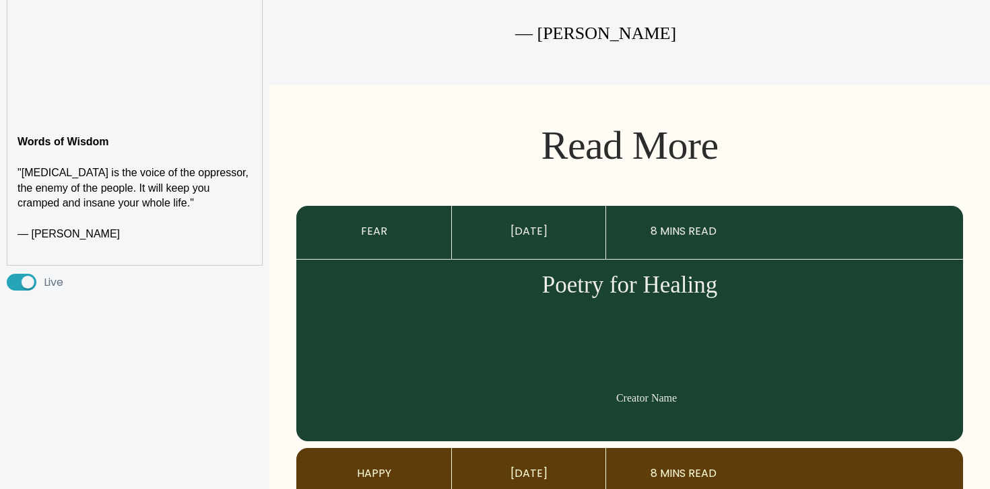
scroll to position [3656, 0]
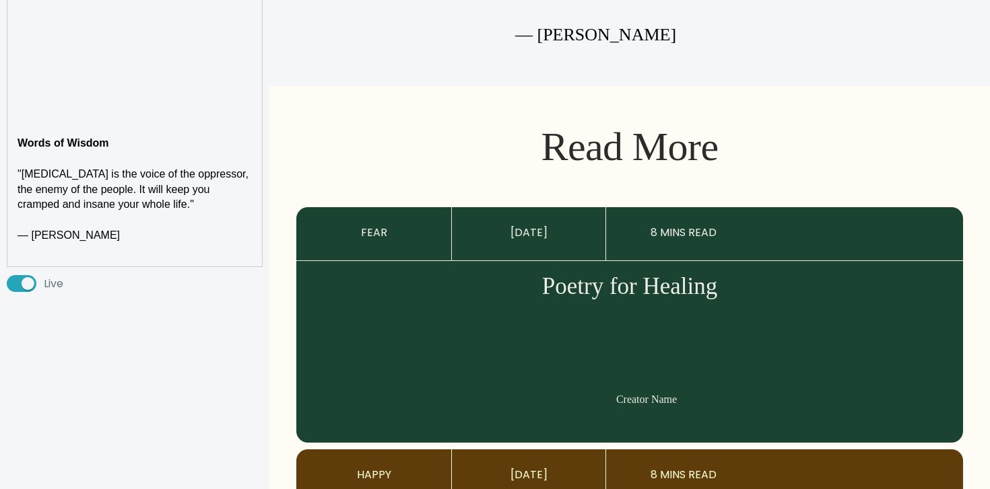
click at [86, 137] on strong "Words of Wisdom" at bounding box center [64, 142] width 92 height 11
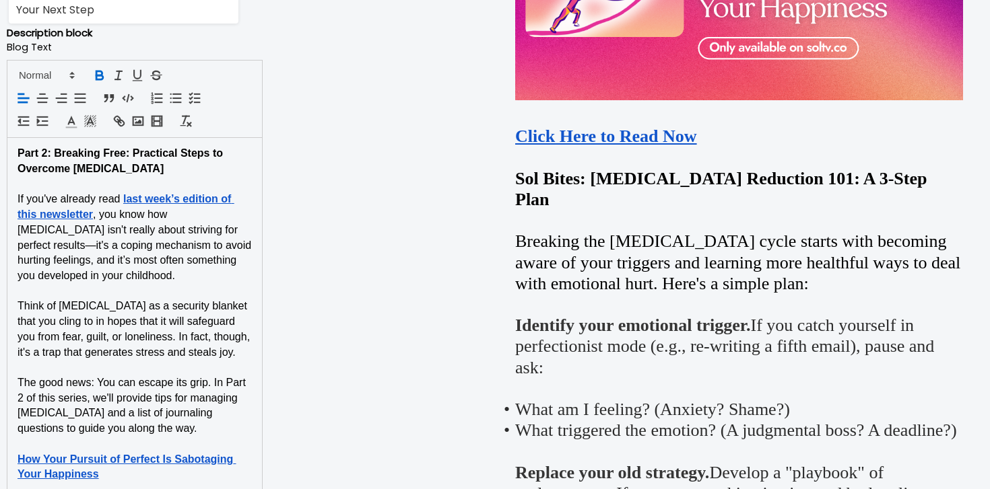
scroll to position [1040, 0]
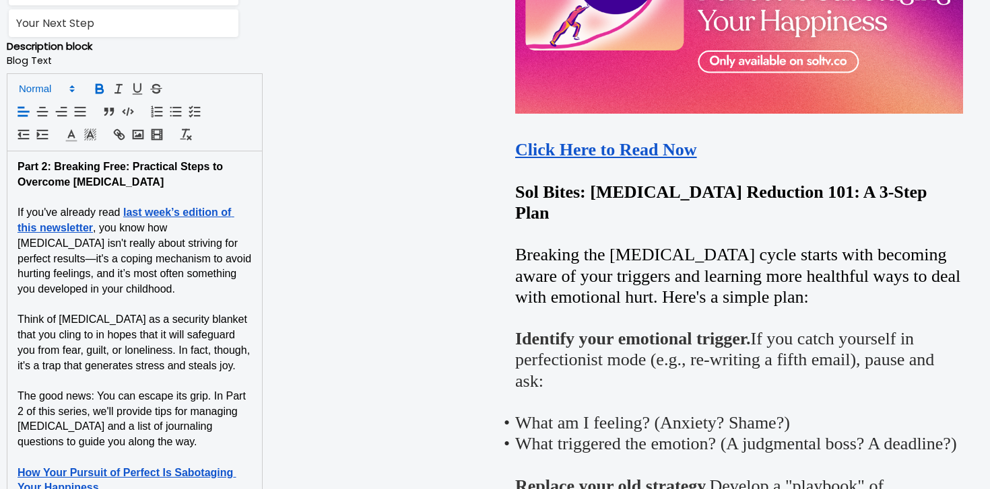
click at [65, 85] on span at bounding box center [46, 89] width 66 height 16
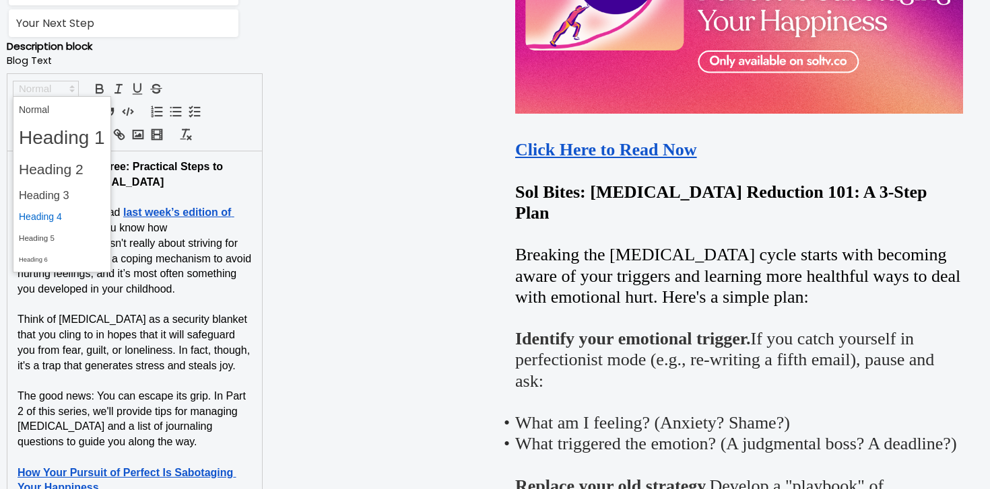
click at [72, 212] on span at bounding box center [62, 217] width 86 height 21
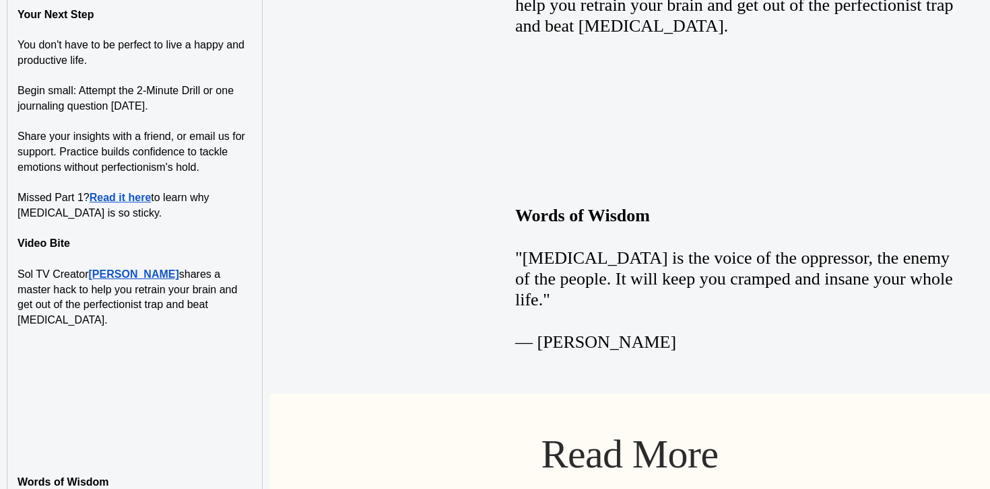
click at [65, 238] on strong "Video Bite" at bounding box center [44, 243] width 53 height 11
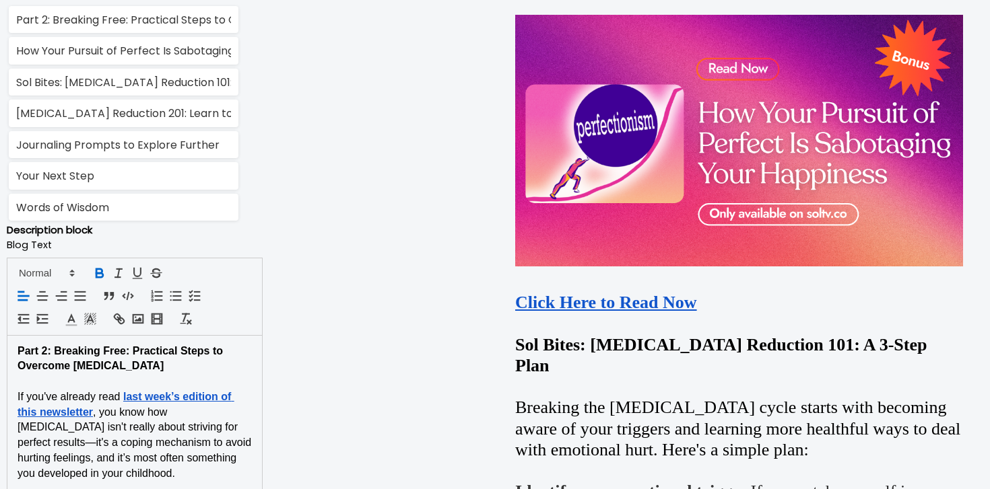
scroll to position [915, 0]
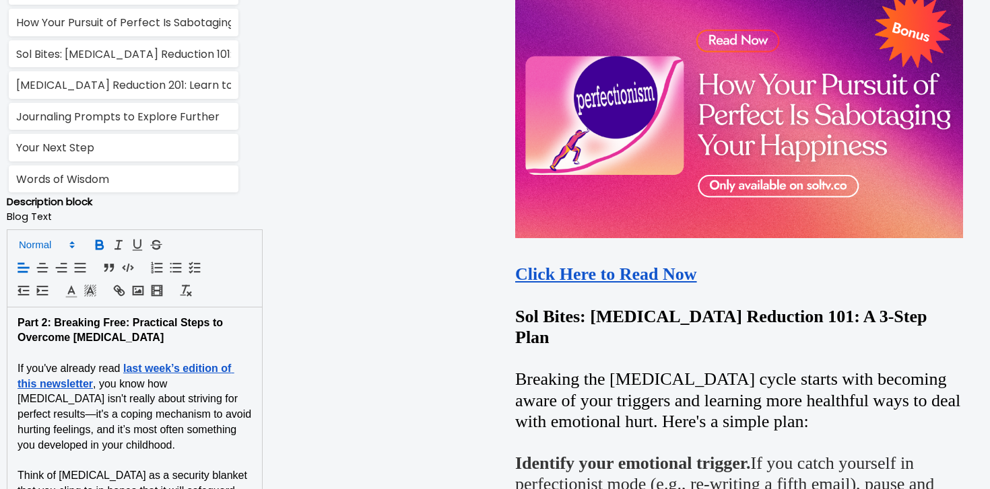
click at [53, 242] on span at bounding box center [46, 245] width 66 height 16
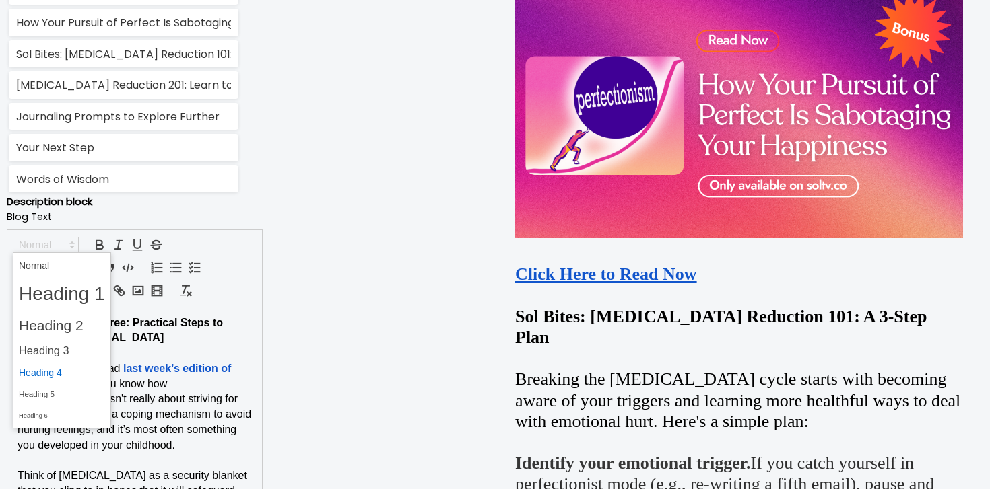
click at [52, 374] on span at bounding box center [62, 373] width 86 height 21
type input "Video Bite"
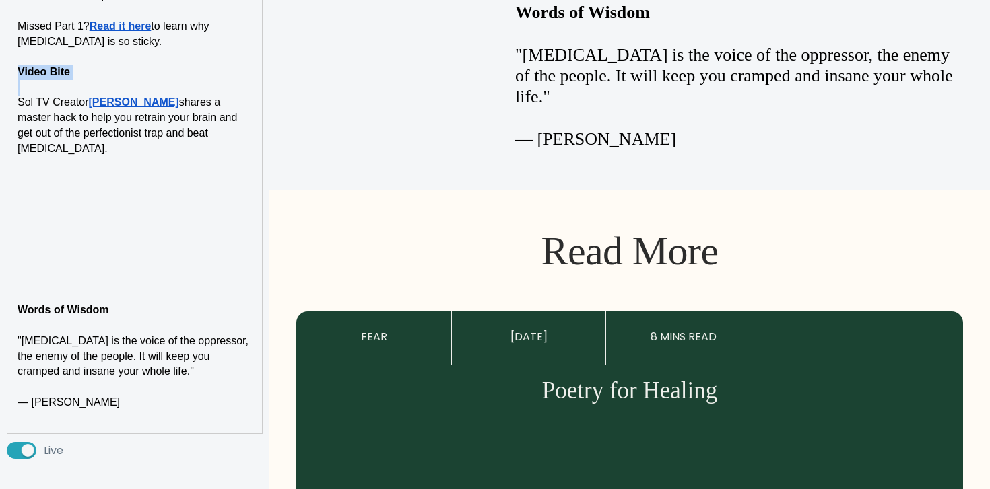
scroll to position [3568, 0]
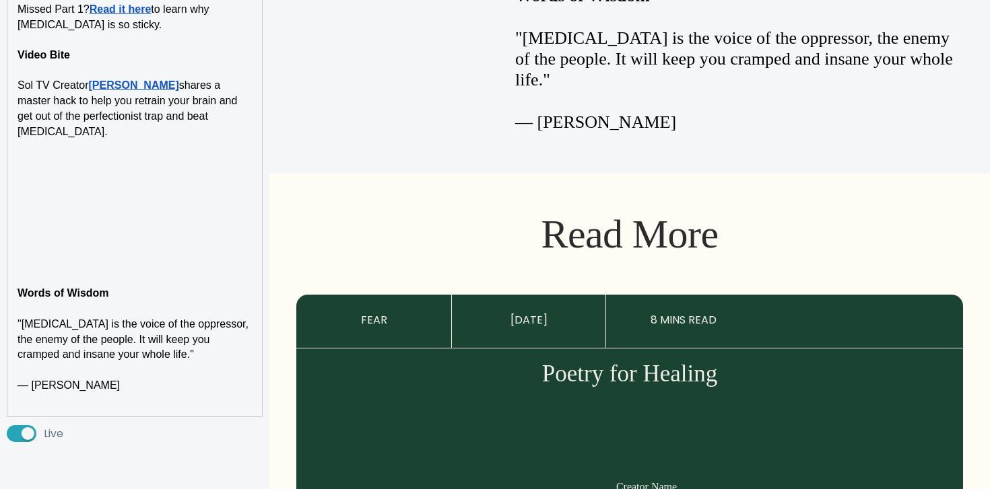
click at [75, 271] on p at bounding box center [135, 278] width 234 height 15
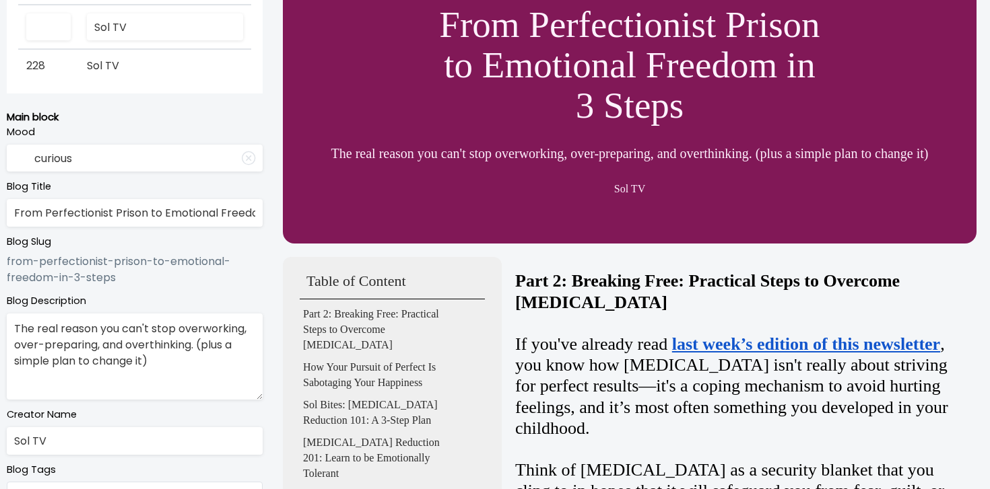
scroll to position [0, 0]
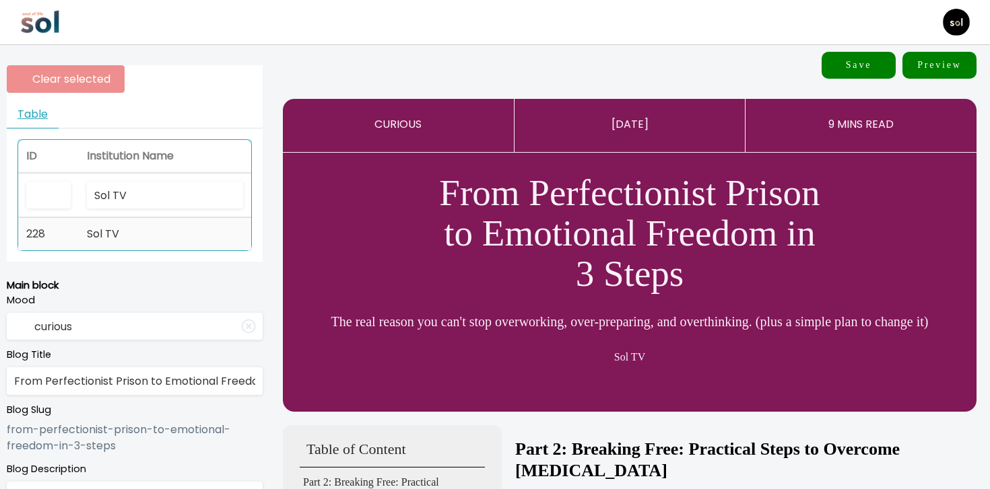
click at [176, 238] on td "Sol TV" at bounding box center [165, 234] width 172 height 32
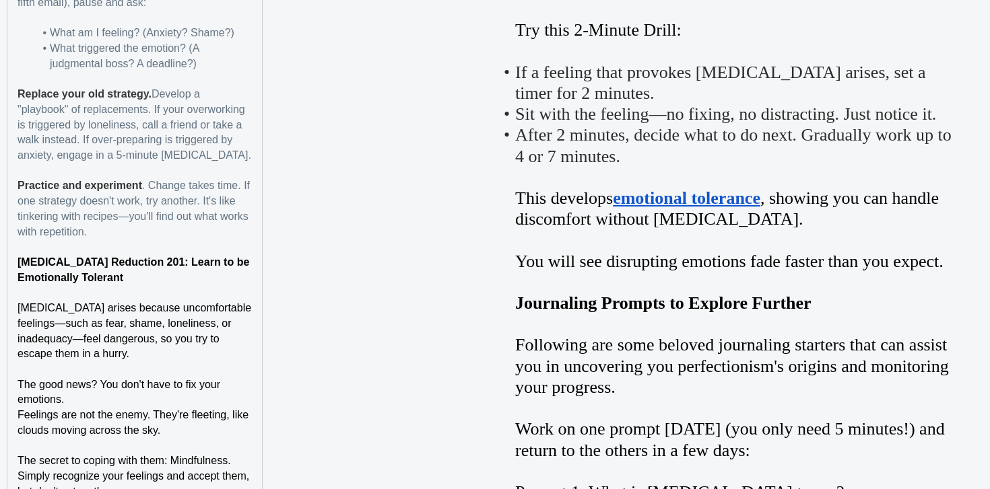
scroll to position [2002, 0]
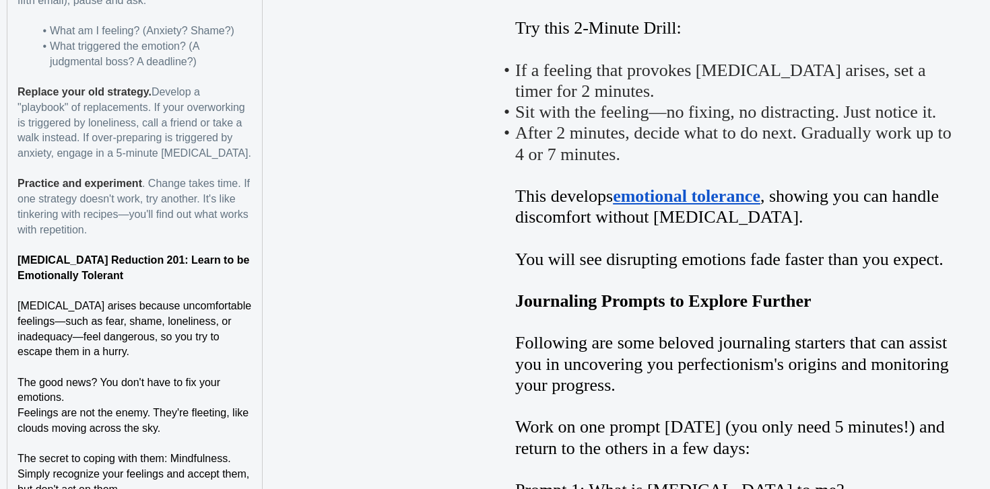
click at [201, 283] on h4 "Perfectionism Reduction 201: Learn to be Emotionally Tolerant" at bounding box center [135, 268] width 234 height 30
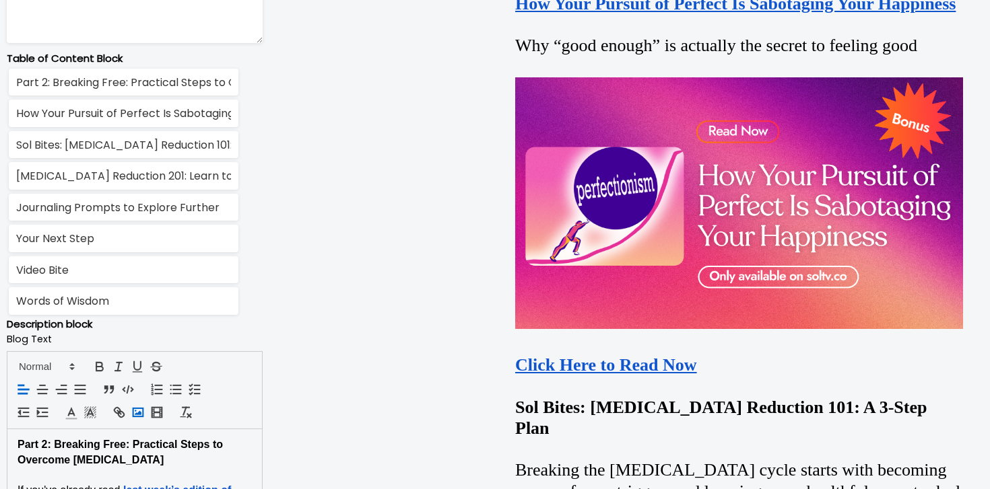
click at [135, 412] on icon "button" at bounding box center [138, 412] width 15 height 15
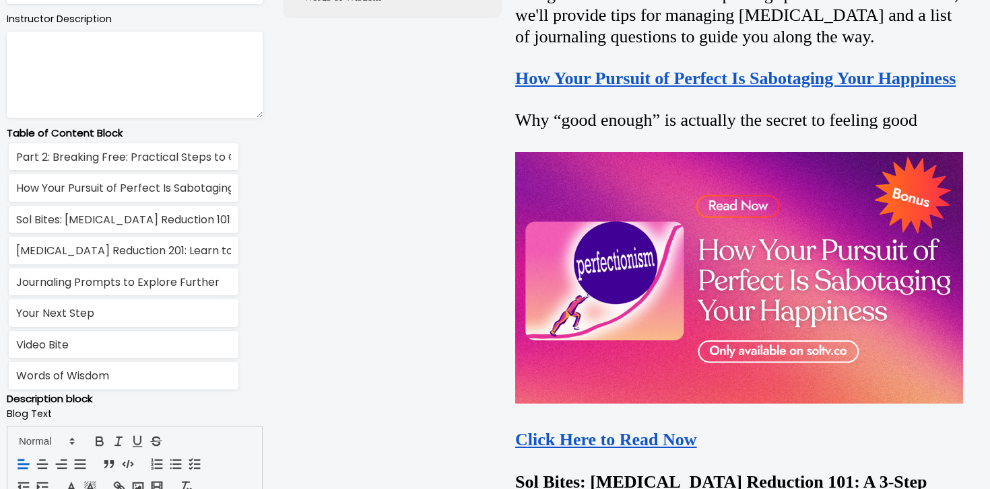
scroll to position [0, 0]
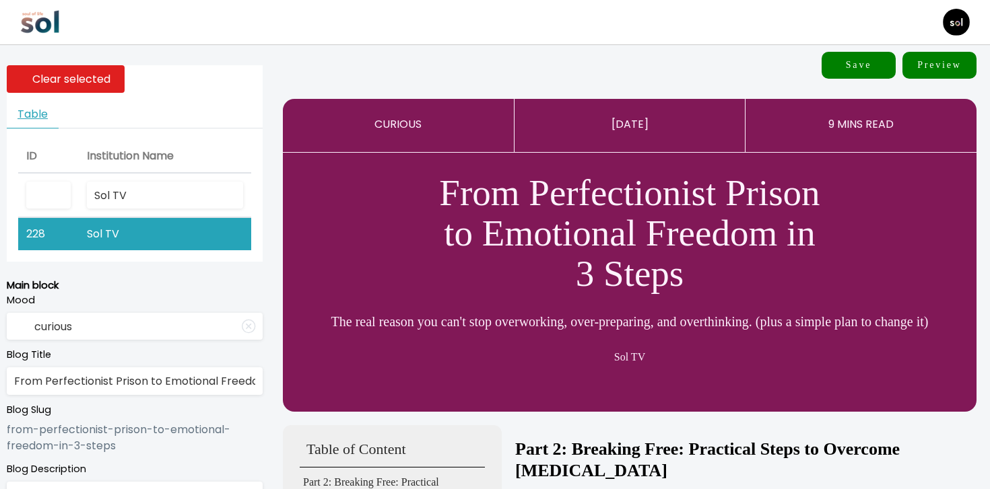
click at [862, 67] on button "Save" at bounding box center [858, 65] width 74 height 27
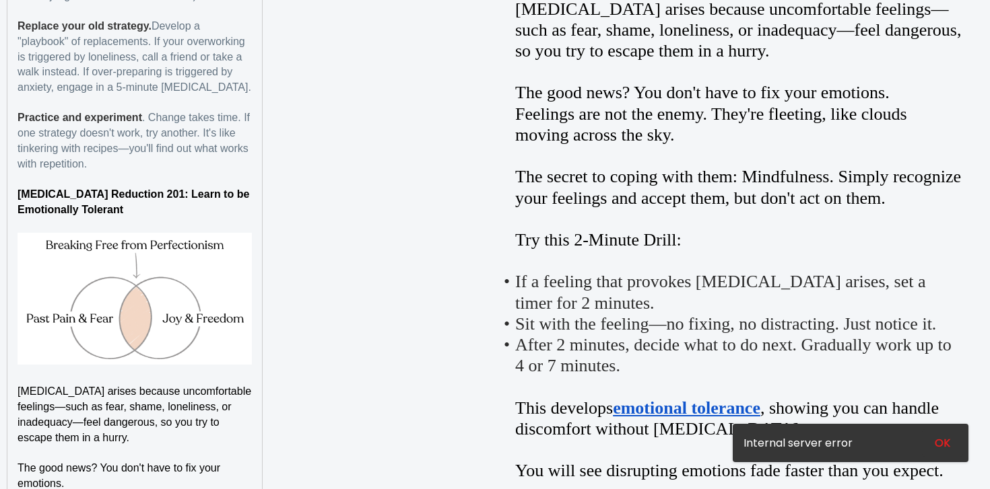
scroll to position [2221, 0]
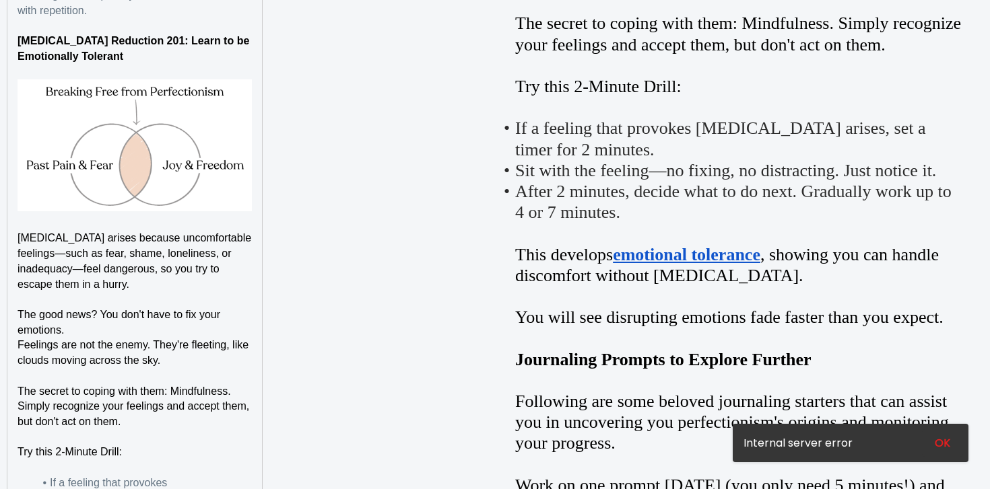
click at [254, 210] on div "Part 2: Breaking Free: Practical Steps to Overcome Perfectionism If you've alre…" at bounding box center [134, 466] width 254 height 2867
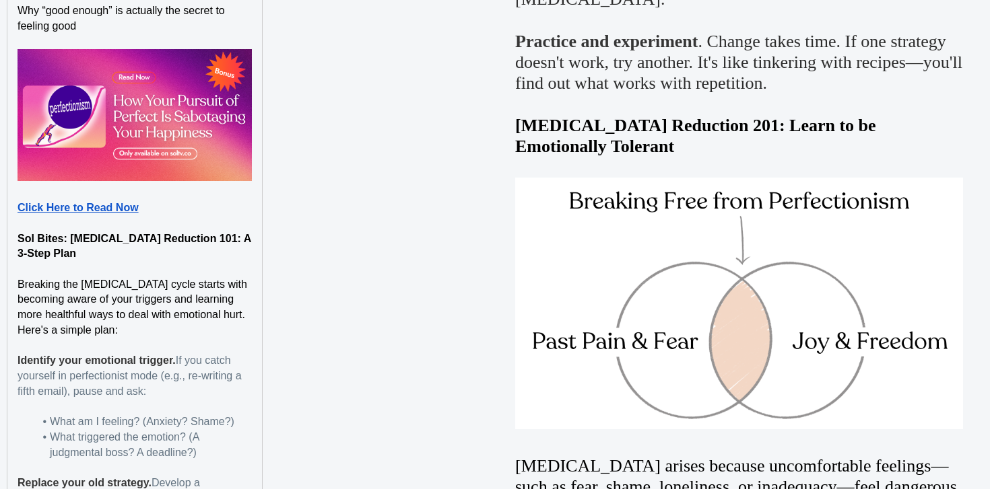
scroll to position [1396, 0]
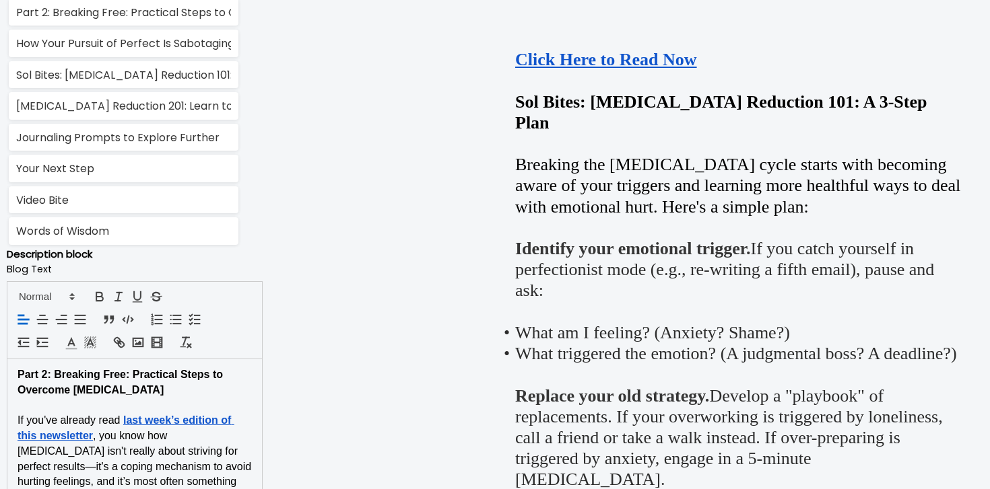
scroll to position [918, 0]
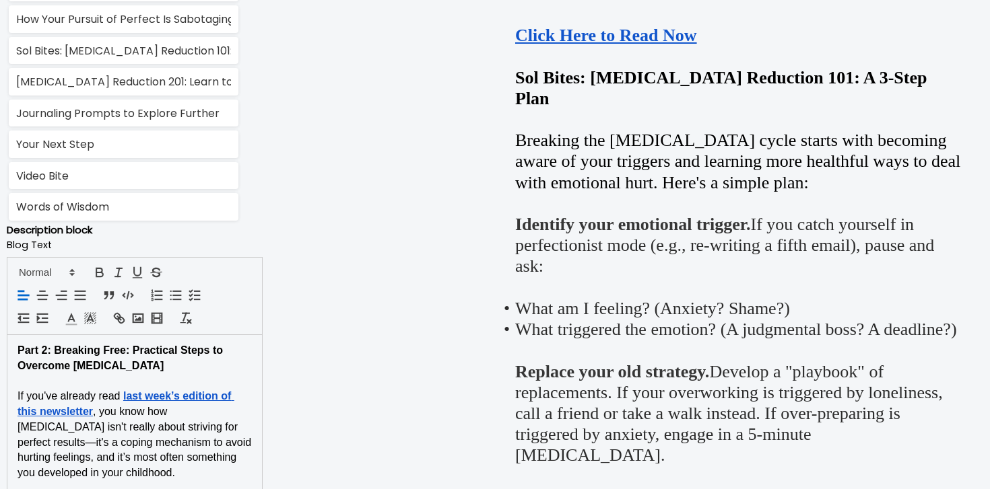
click at [144, 327] on div at bounding box center [135, 296] width 256 height 78
click at [140, 324] on icon "button" at bounding box center [138, 318] width 15 height 15
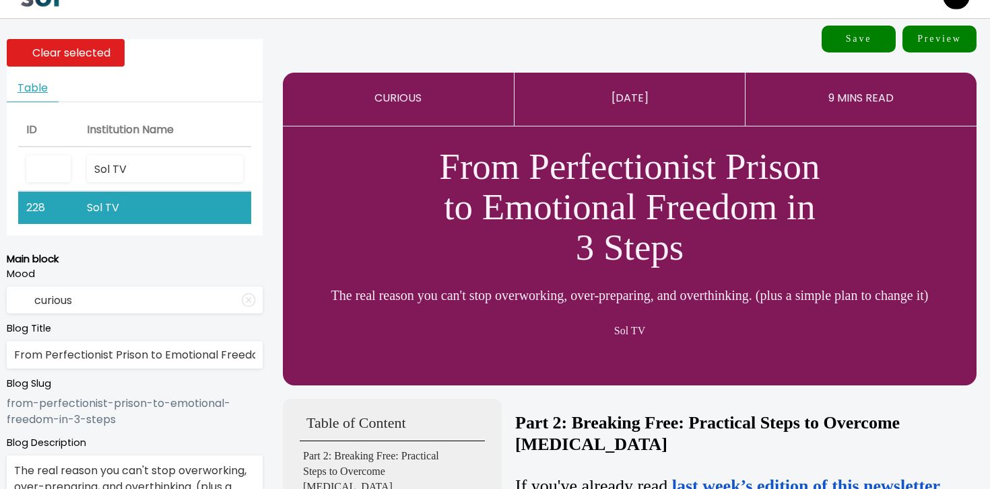
scroll to position [0, 0]
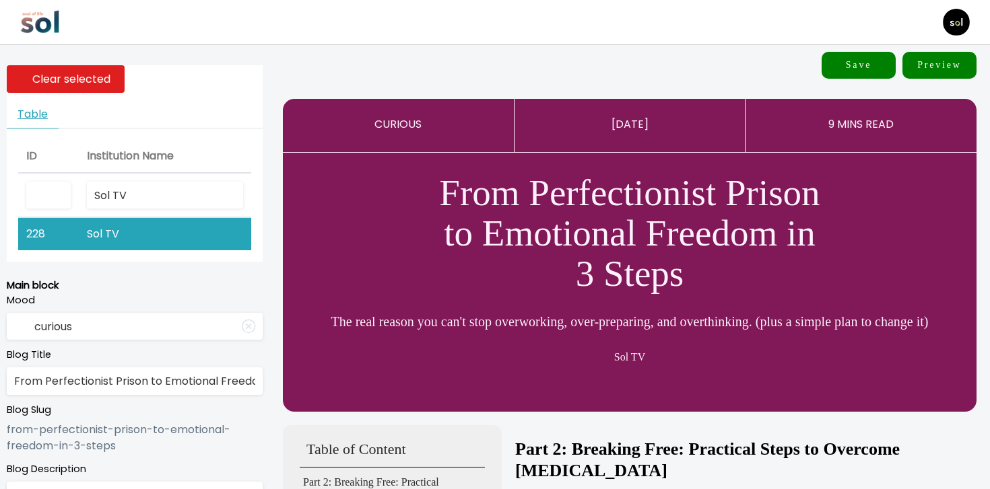
click at [840, 69] on button "Save" at bounding box center [858, 65] width 74 height 27
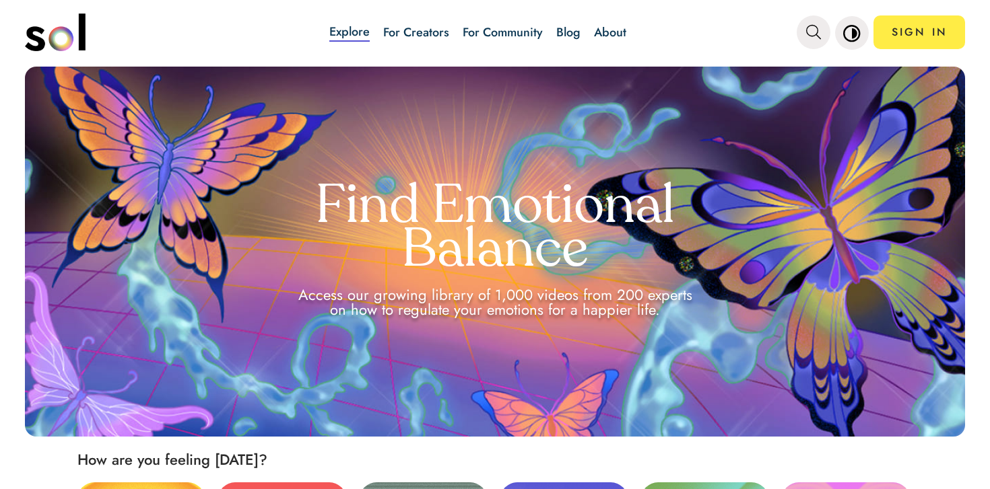
click at [559, 30] on link "Blog" at bounding box center [568, 33] width 24 height 18
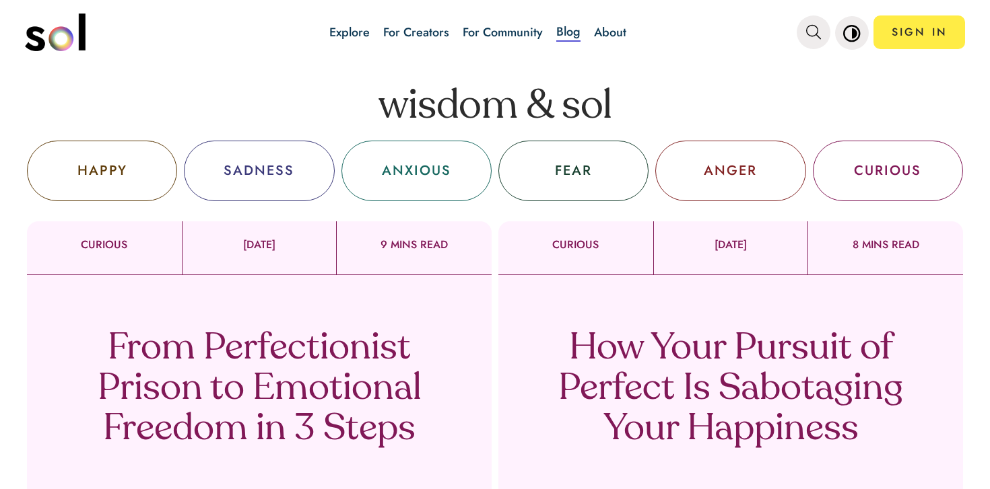
click at [327, 326] on div "From Perfectionist Prison to Emotional Freedom in 3 Steps Sol TV" at bounding box center [259, 406] width 465 height 263
